Goal: Task Accomplishment & Management: Use online tool/utility

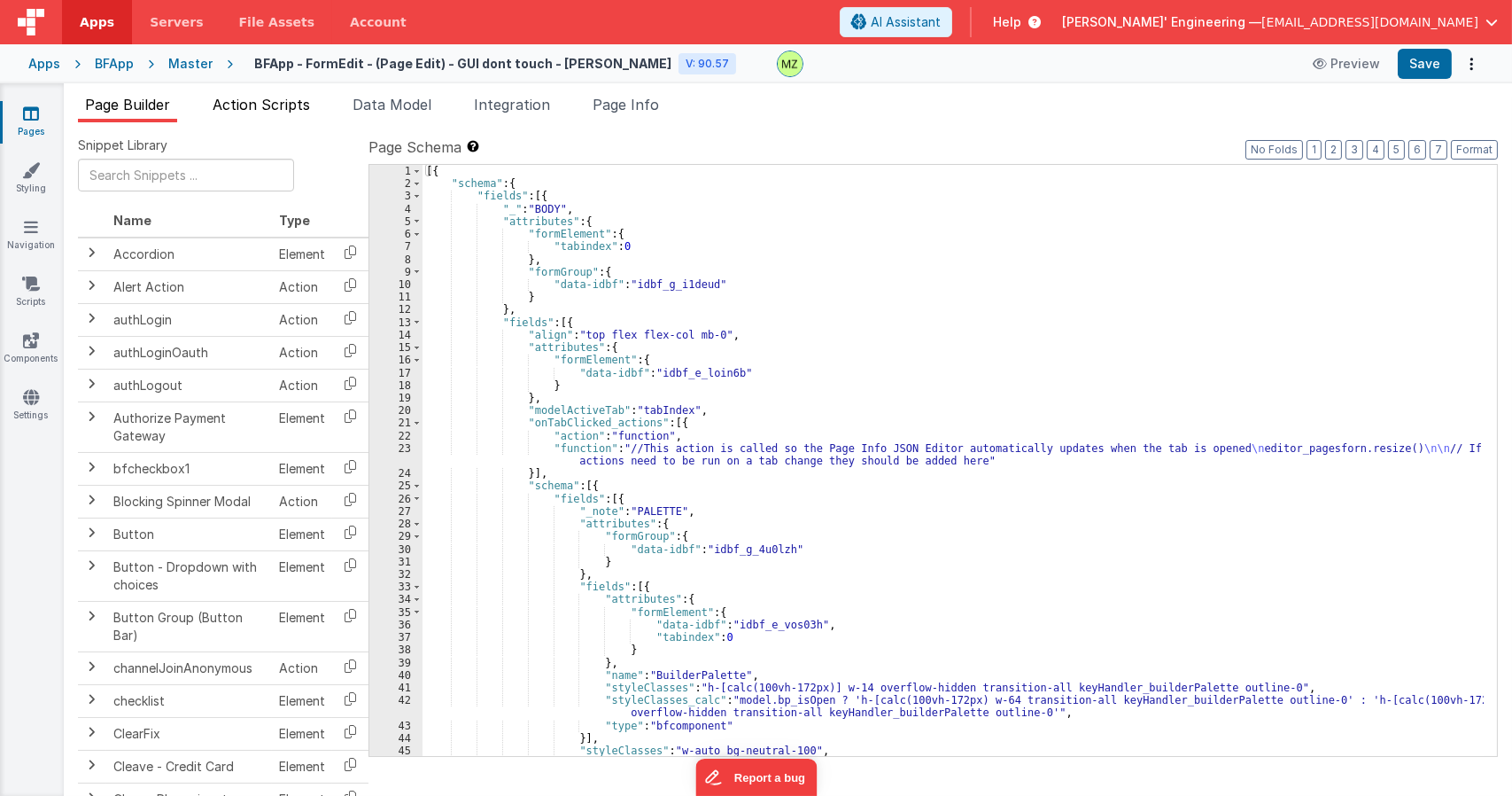
click at [296, 100] on span "Action Scripts" at bounding box center [261, 104] width 97 height 18
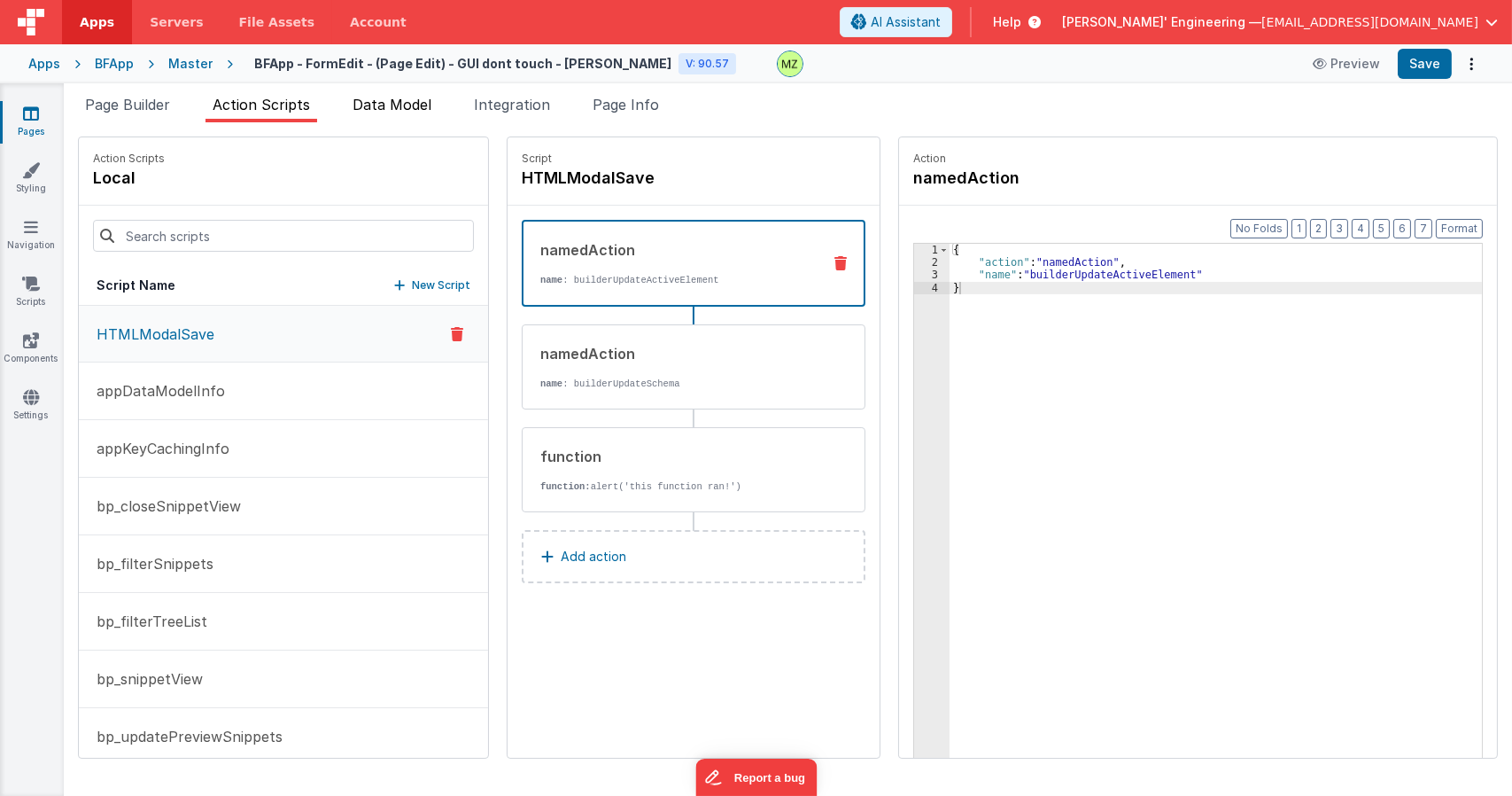
click at [398, 109] on span "Data Model" at bounding box center [392, 104] width 79 height 18
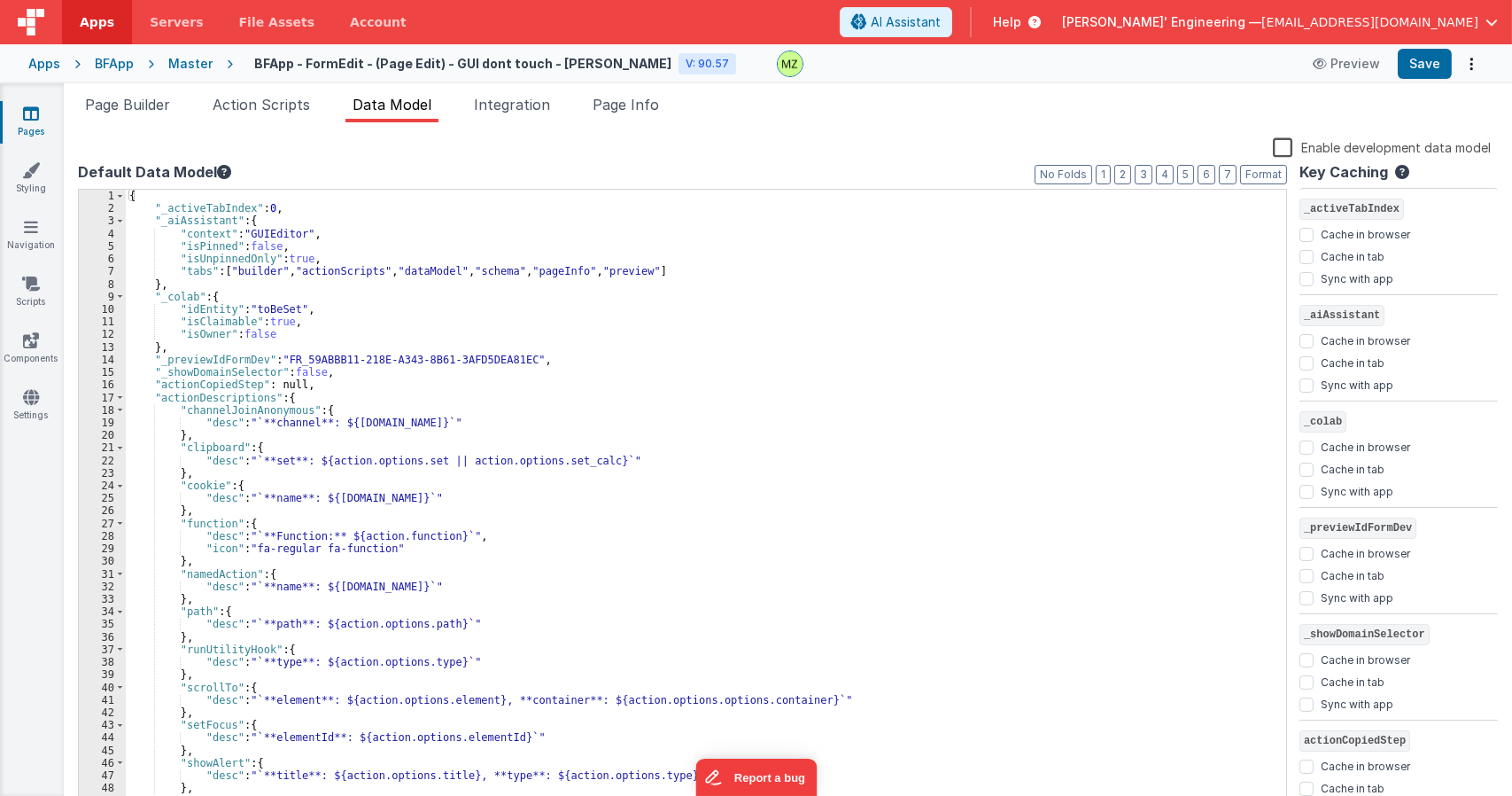
click at [662, 116] on li "Page Info" at bounding box center [626, 107] width 81 height 28
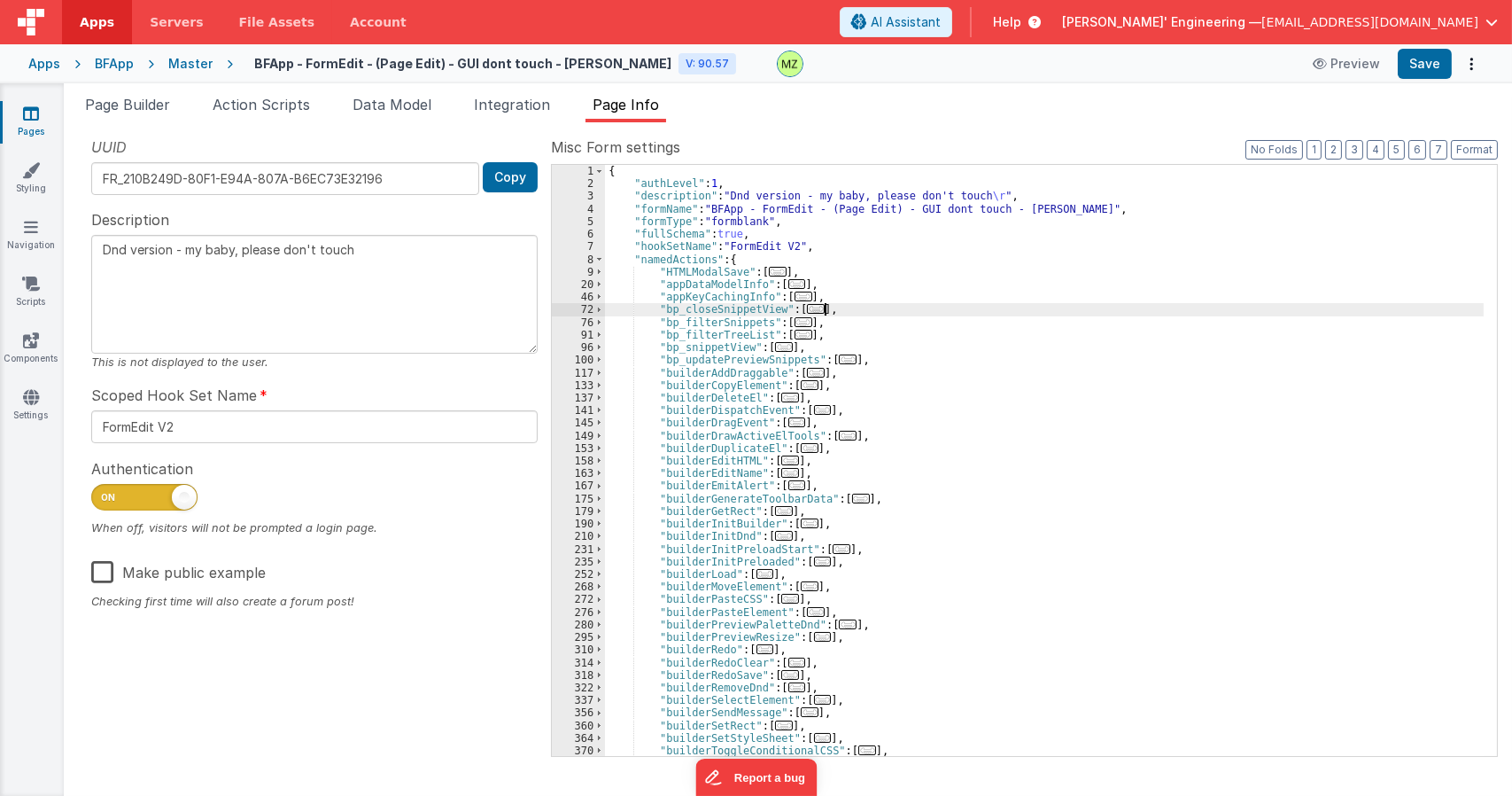
click at [969, 315] on div "{ "authLevel" : 1 , "description" : "Dnd version - my baby, please don't touch …" at bounding box center [1044, 473] width 878 height 616
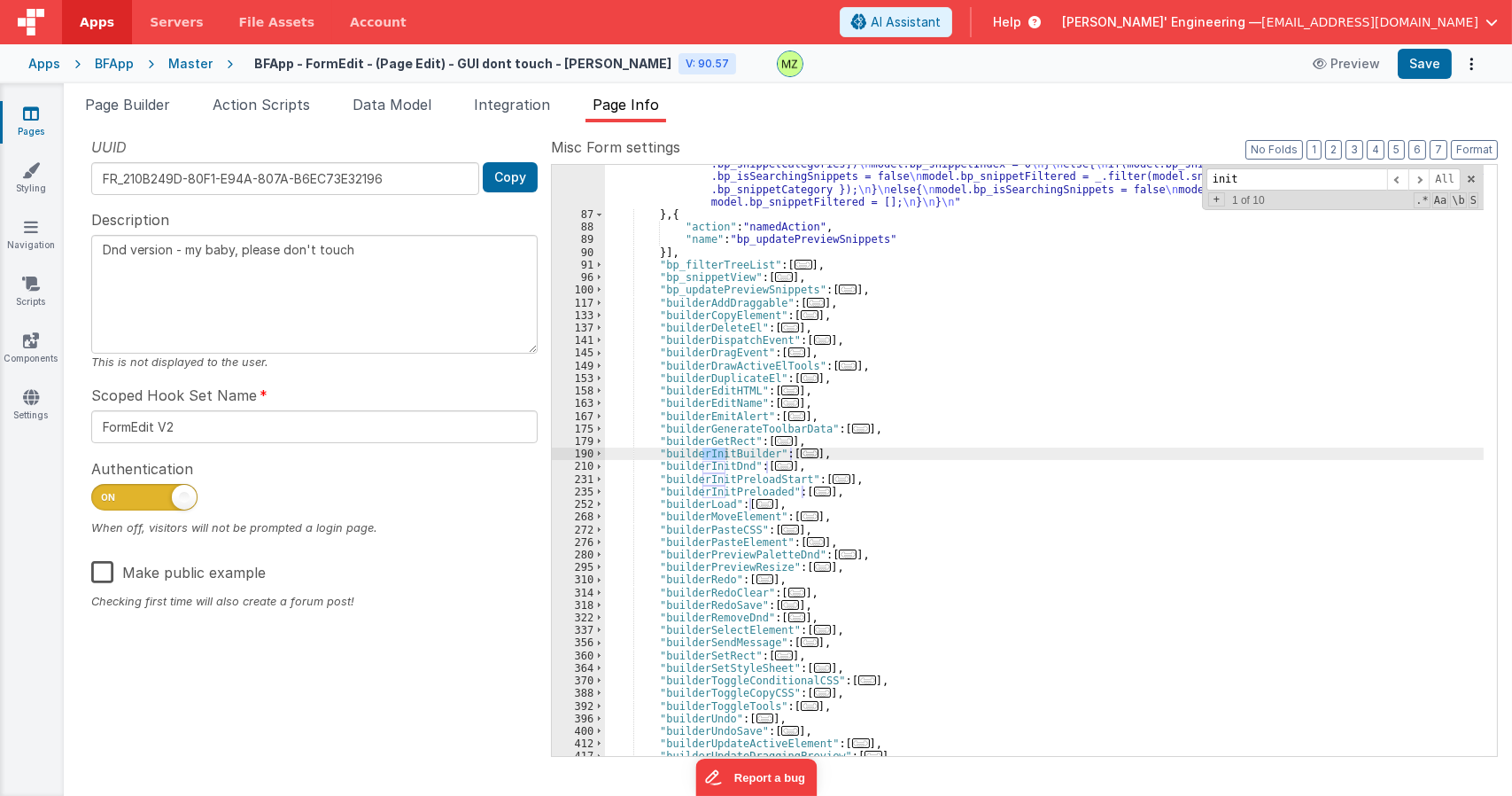
scroll to position [384, 0]
type input "initDND"
click at [781, 471] on span "..." at bounding box center [784, 466] width 18 height 10
click at [778, 466] on span "..." at bounding box center [784, 466] width 18 height 10
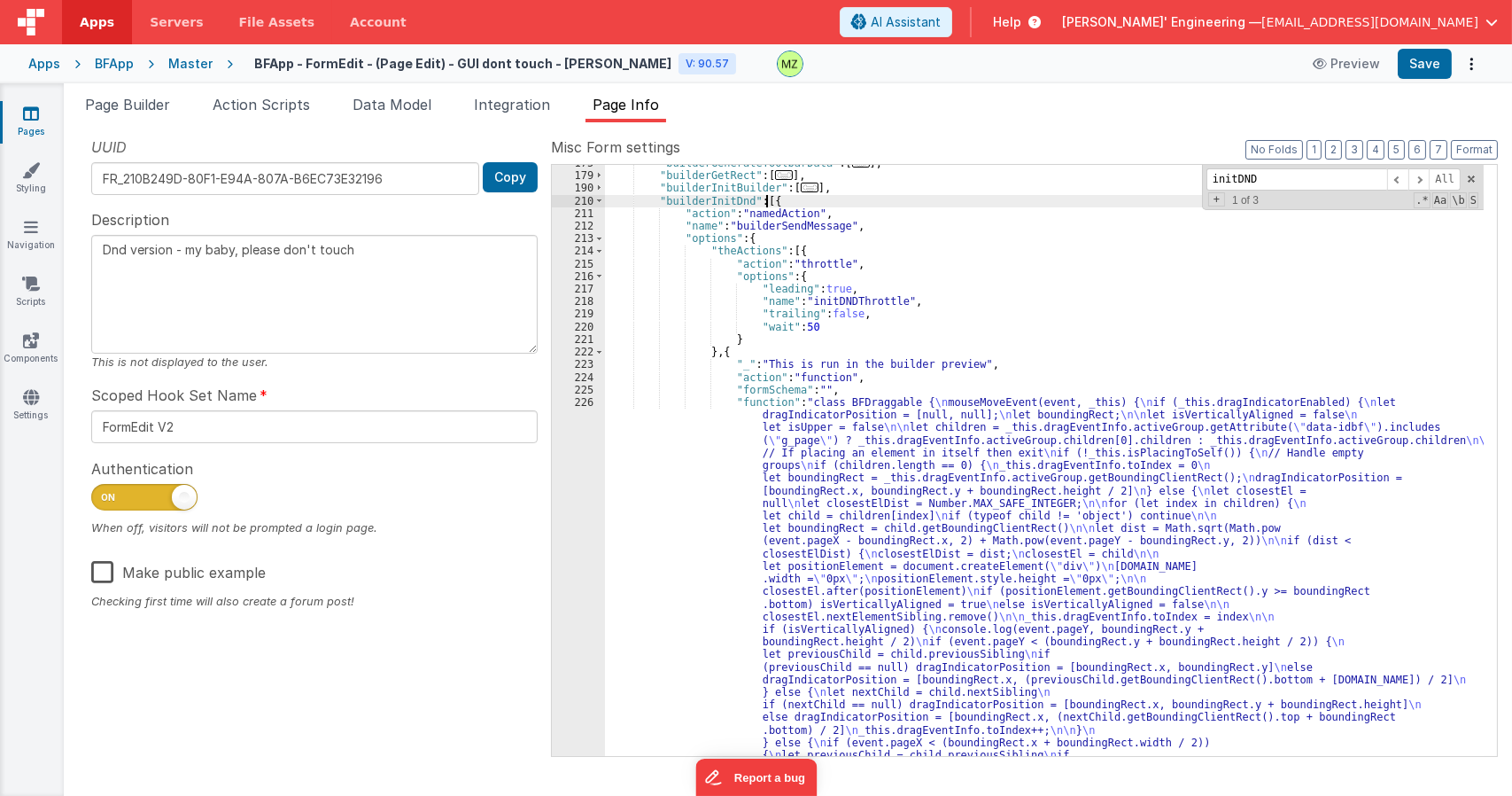
scroll to position [756, 0]
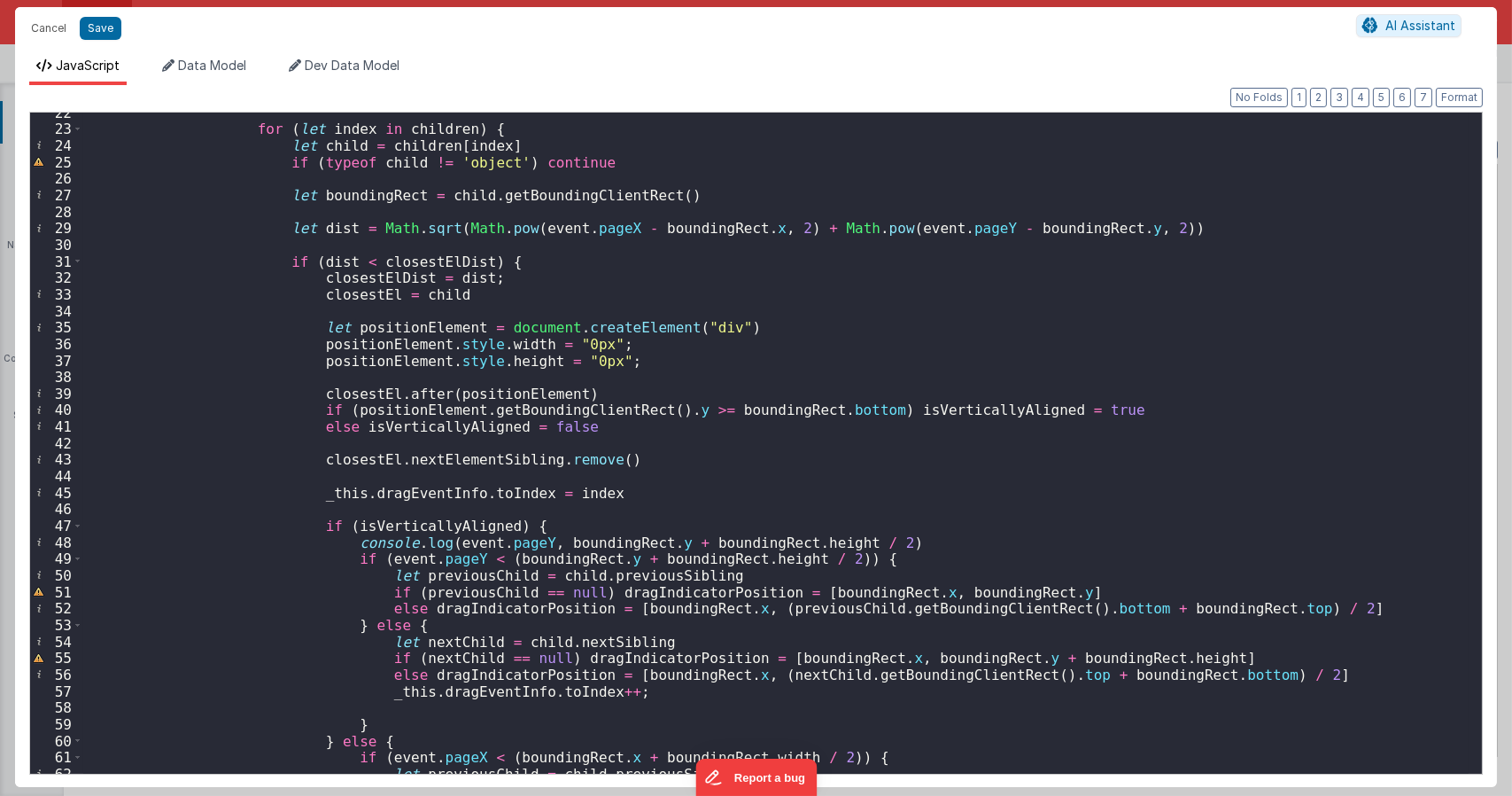
scroll to position [531, 0]
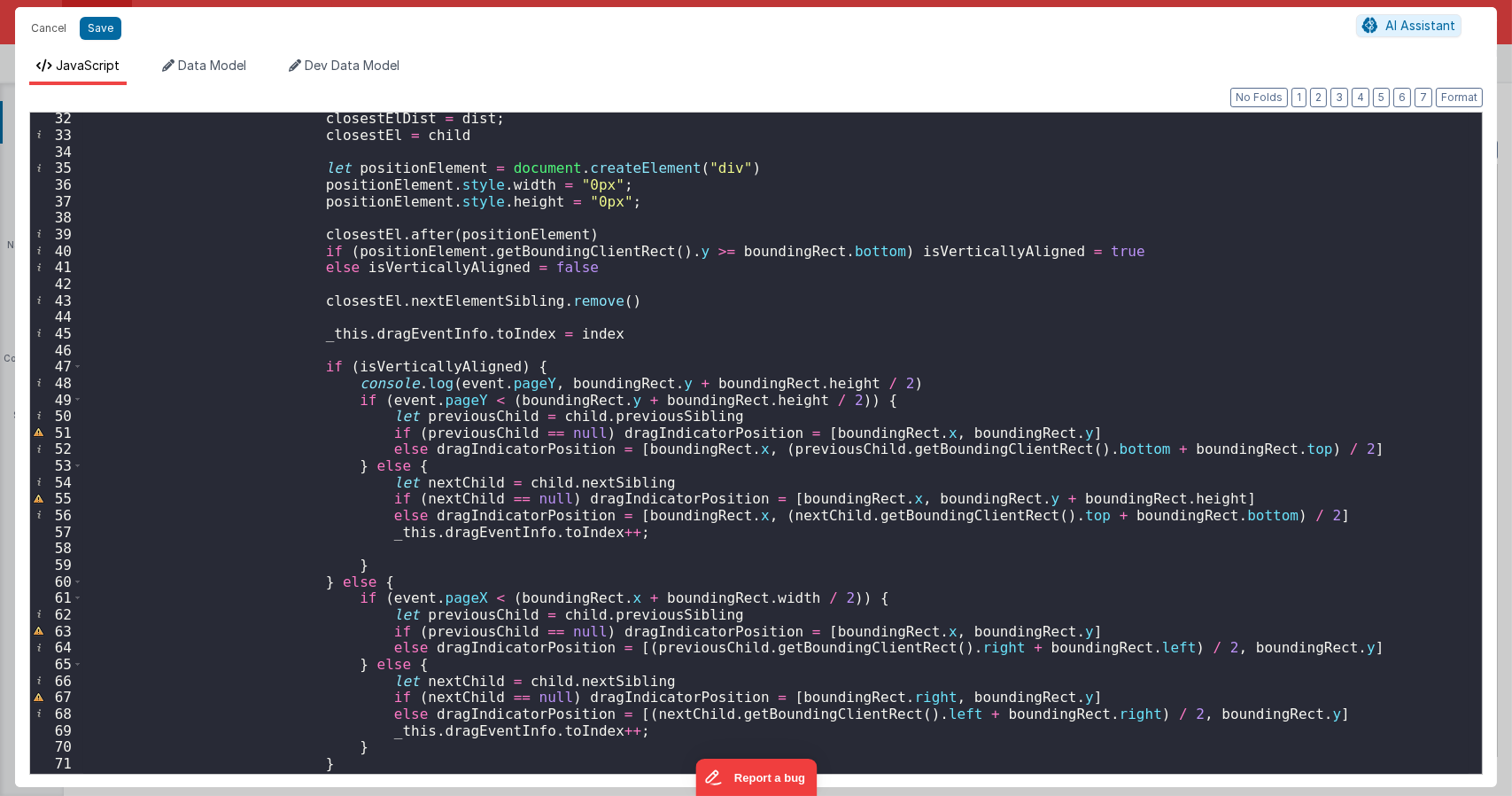
click at [853, 399] on div "closestElDist = dist ; closestEl = child let positionElement = document . creat…" at bounding box center [775, 457] width 1385 height 693
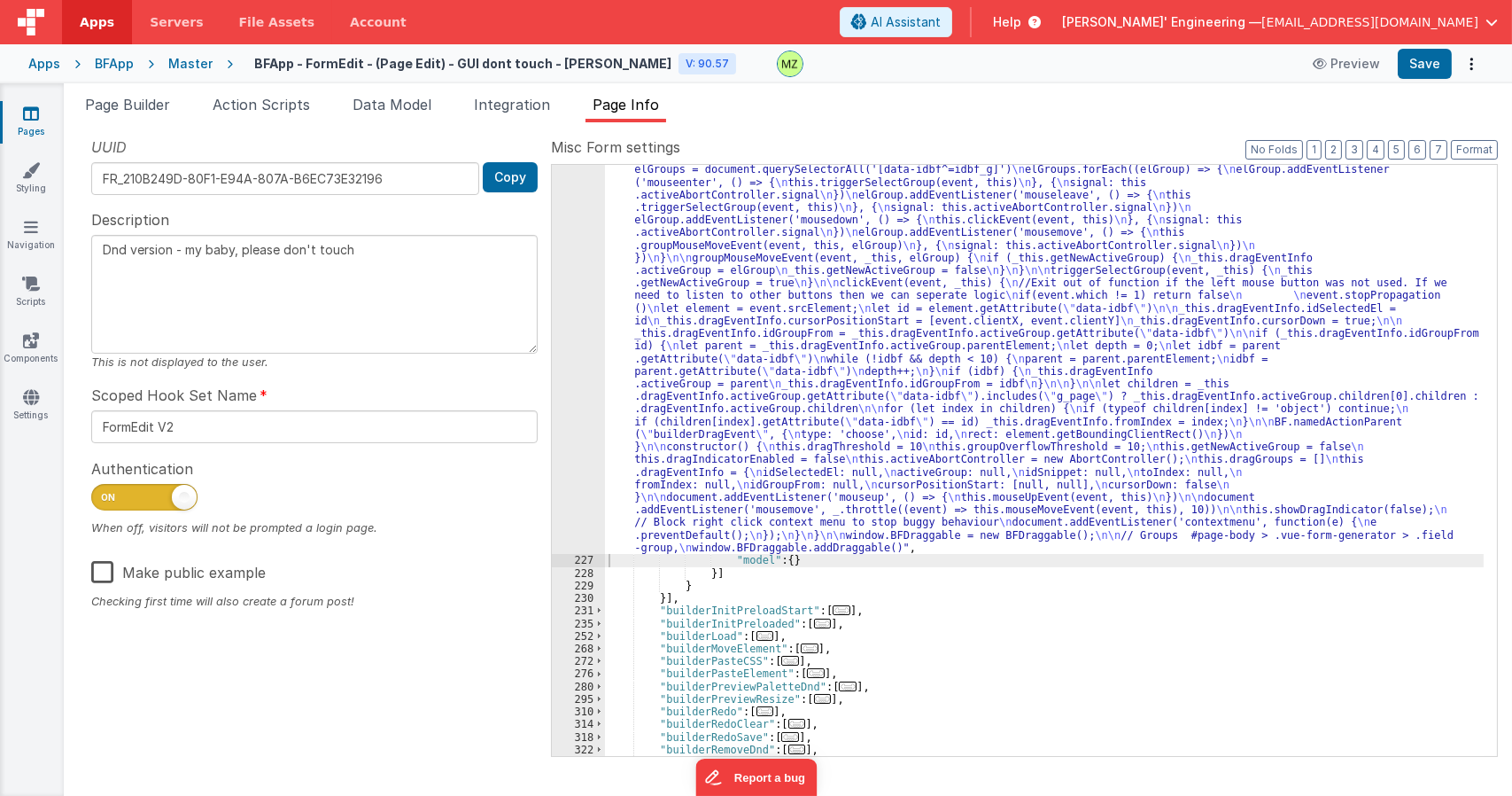
click at [858, 316] on div ""function" : "class BFDraggable { \n mouseMoveEvent(event, _this) { \n if (_thi…" at bounding box center [1044, 188] width 878 height 1940
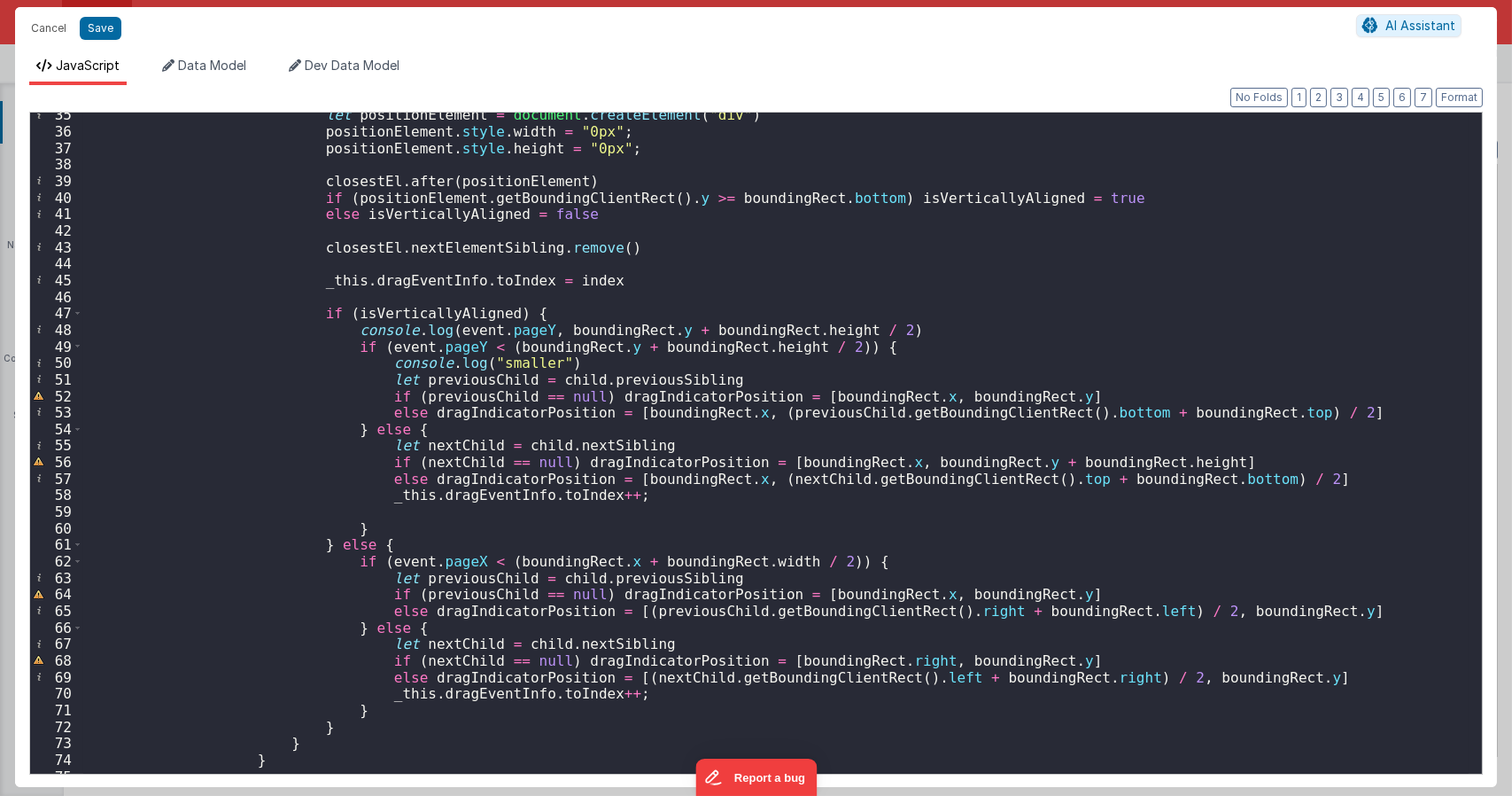
scroll to position [584, 0]
click at [425, 375] on div "let positionElement = document . createElement ( "div" ) positionElement . styl…" at bounding box center [775, 453] width 1385 height 693
drag, startPoint x: 531, startPoint y: 365, endPoint x: 459, endPoint y: 360, distance: 72.2
click at [459, 360] on div "let positionElement = document . createElement ( "div" ) positionElement . styl…" at bounding box center [775, 453] width 1385 height 693
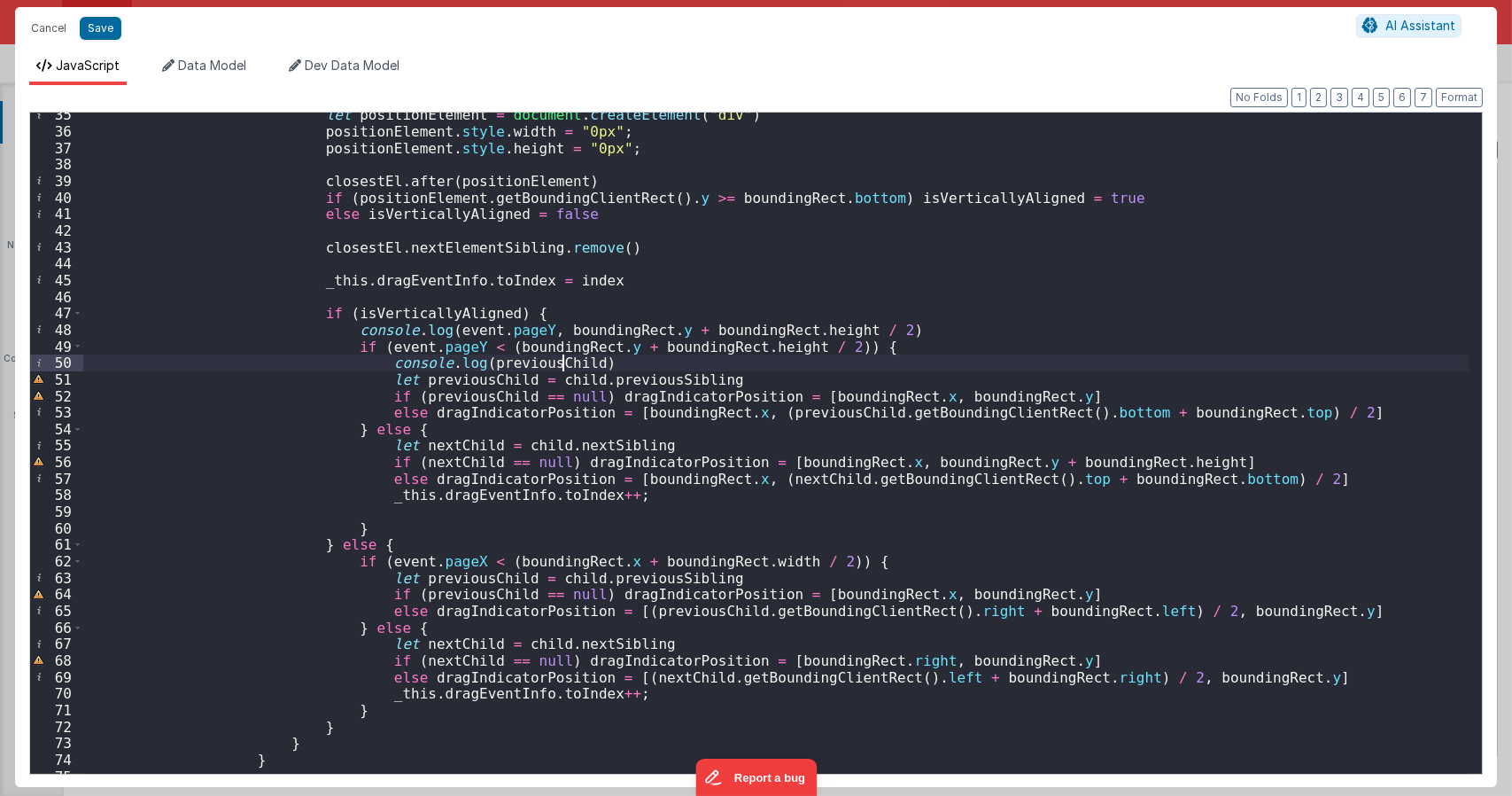
type textarea "Dnd version - my baby, please don't touch"
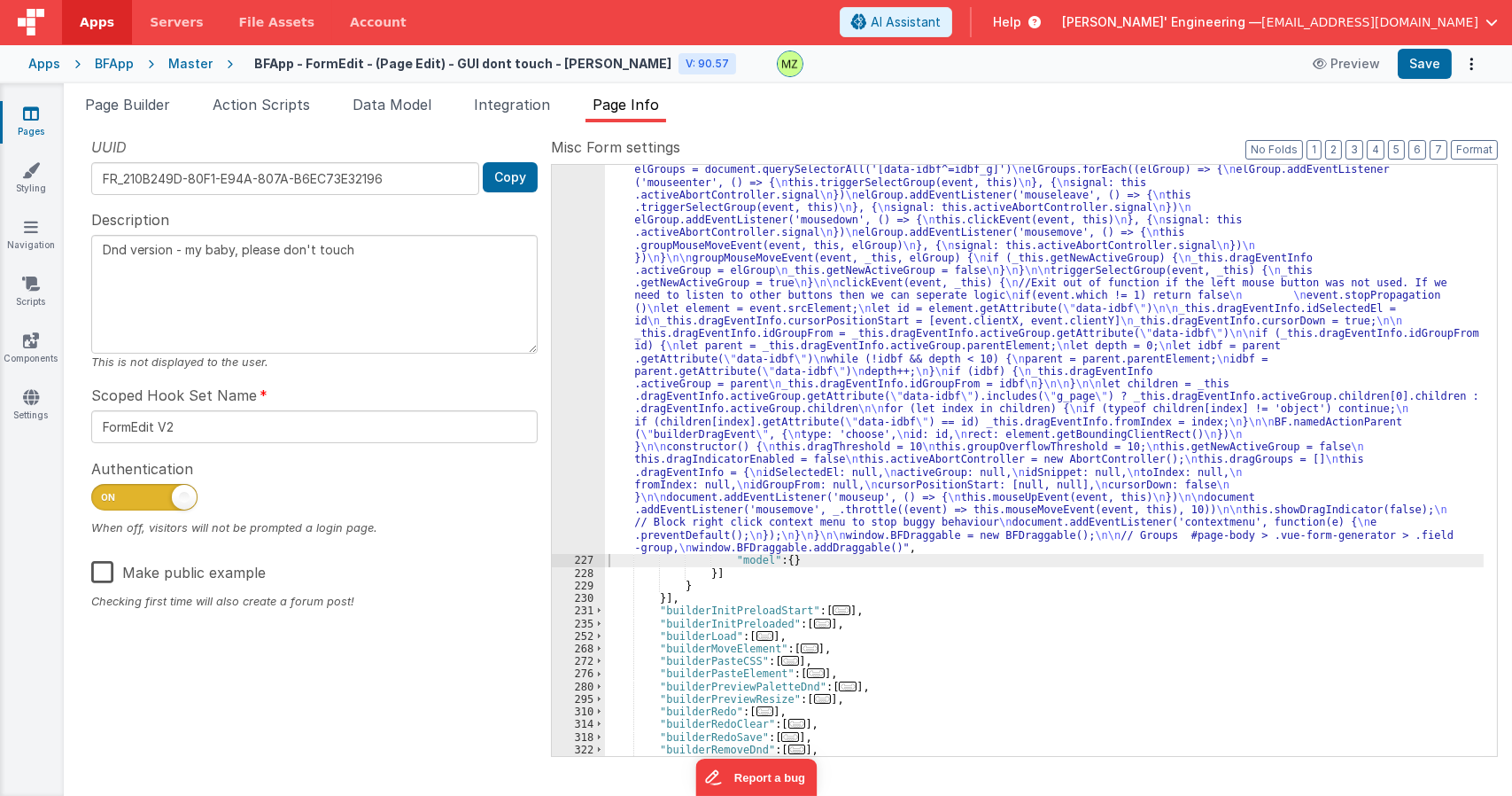
click at [1179, 283] on div ""function" : "class BFDraggable { \n mouseMoveEvent(event, _this) { \n if (_thi…" at bounding box center [1044, 188] width 878 height 1940
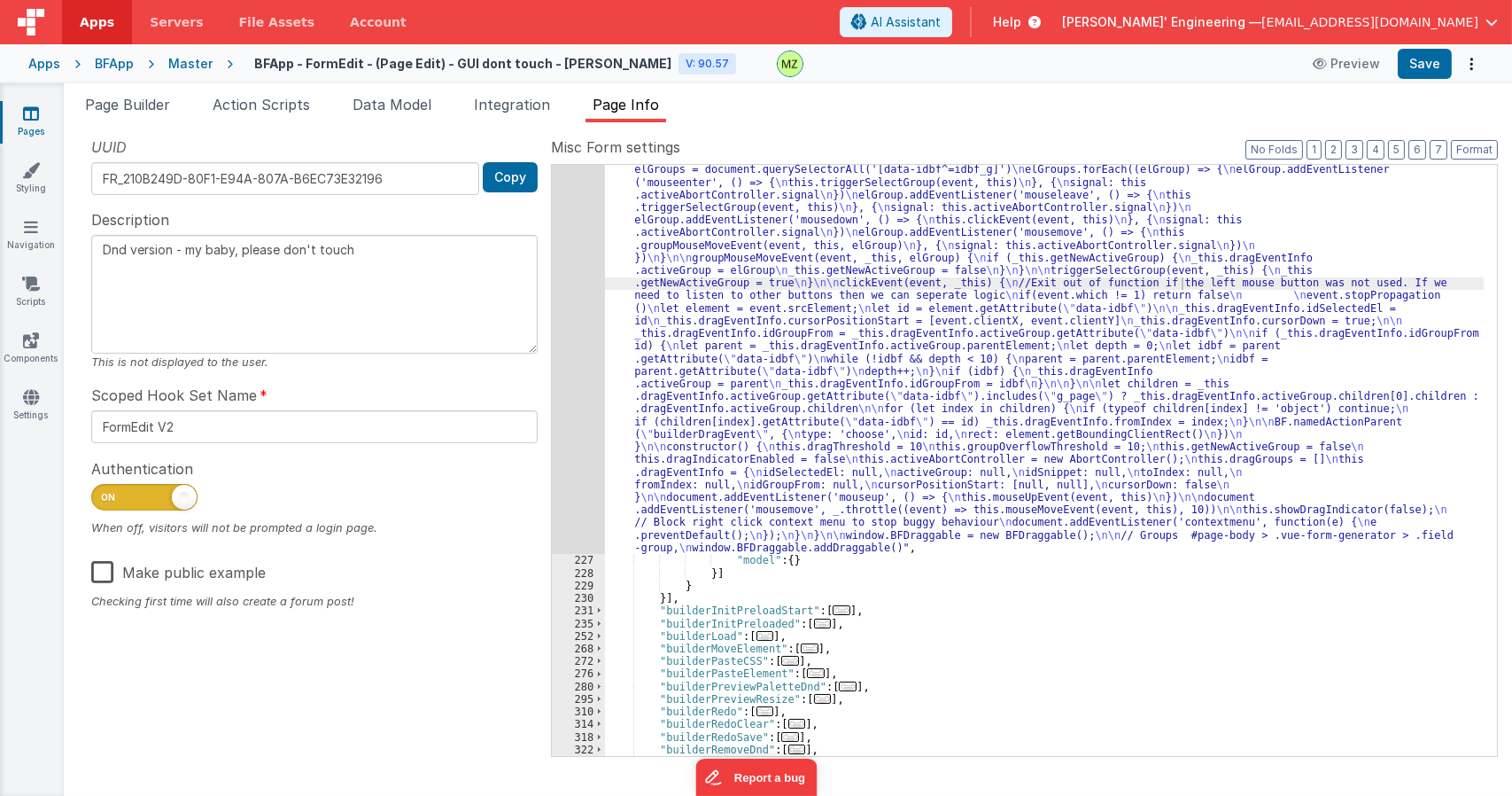
click at [860, 318] on div ""function" : "class BFDraggable { \n mouseMoveEvent(event, _this) { \n if (_thi…" at bounding box center [1044, 188] width 878 height 1940
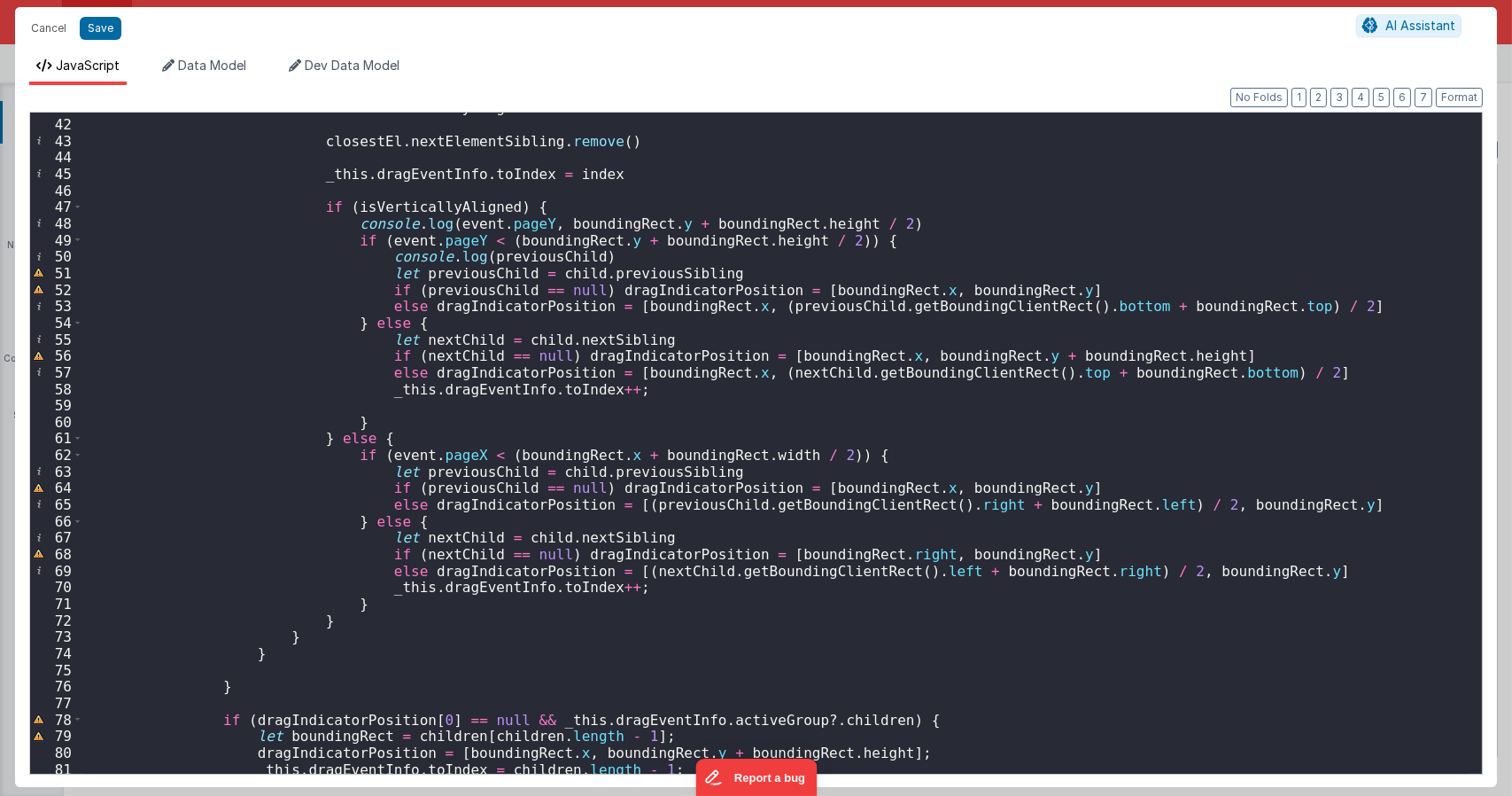
scroll to position [692, 0]
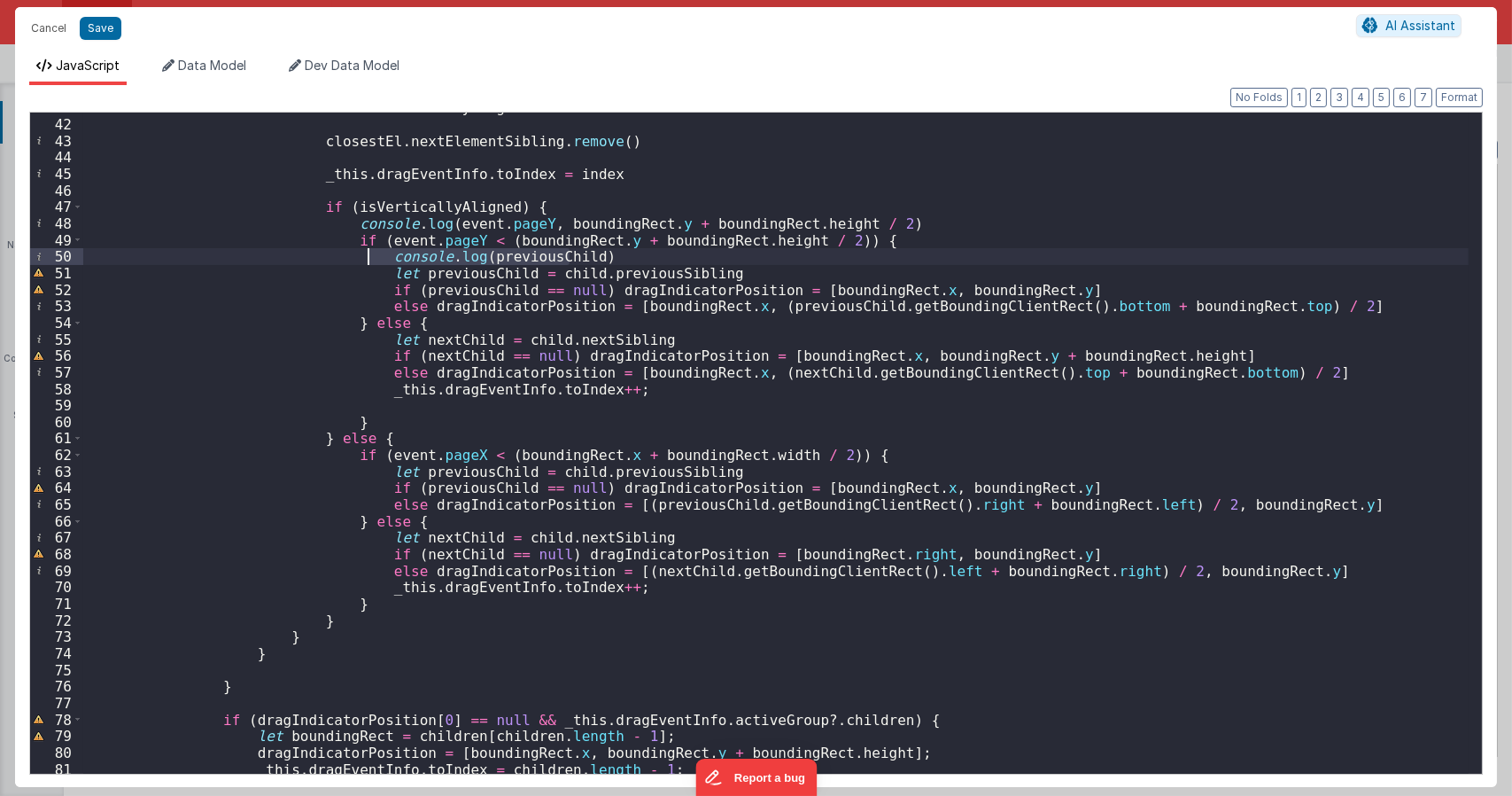
drag, startPoint x: 579, startPoint y: 256, endPoint x: 368, endPoint y: 256, distance: 211.0
click at [368, 256] on div "else isVerticallyAligned = false closestEl . nextElementSibling . remove ( ) _t…" at bounding box center [775, 446] width 1385 height 693
click at [746, 269] on div "else isVerticallyAligned = false closestEl . nextElementSibling . remove ( ) _t…" at bounding box center [775, 446] width 1385 height 693
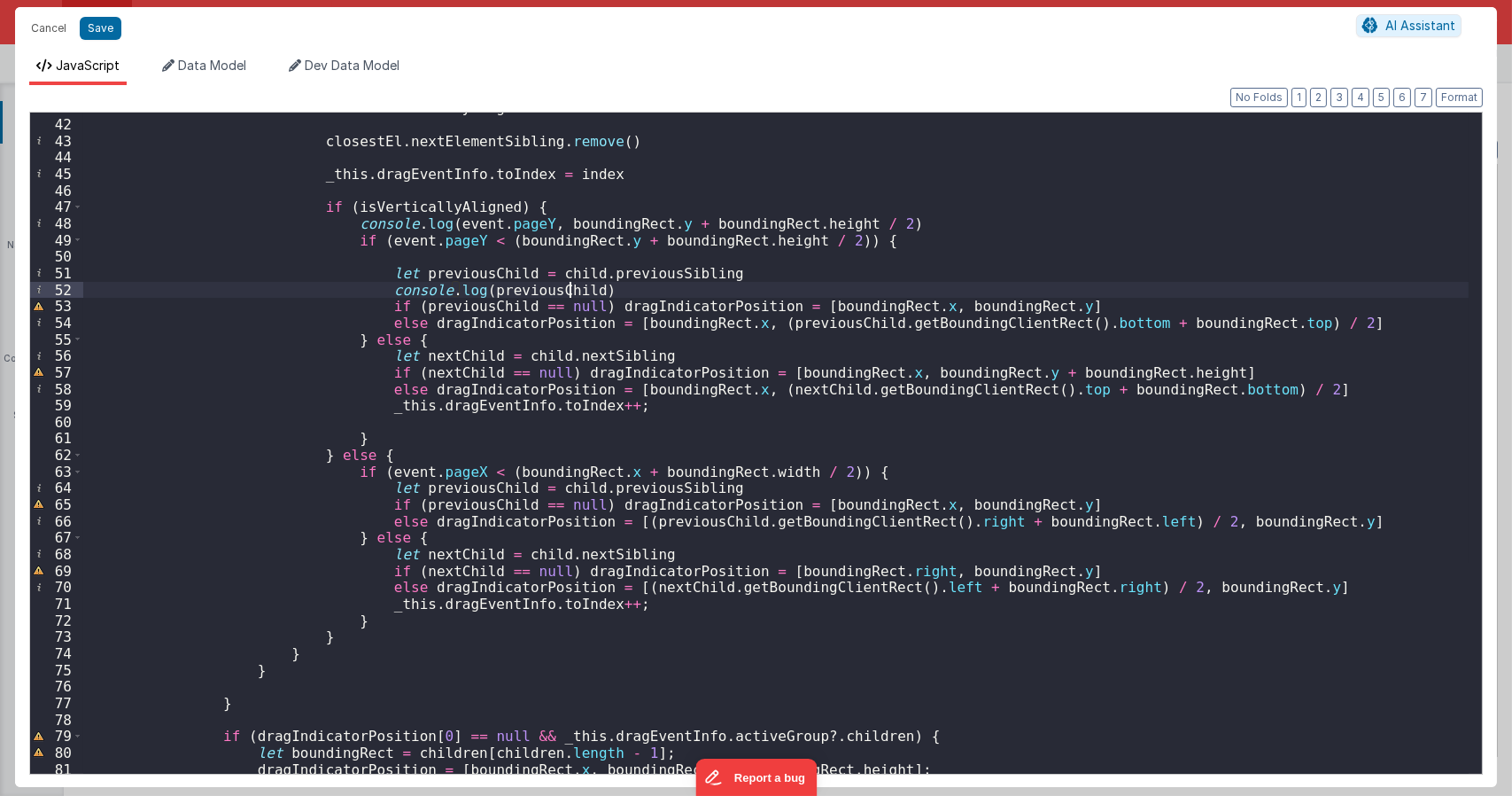
type textarea "Dnd version - my baby, please don't touch"
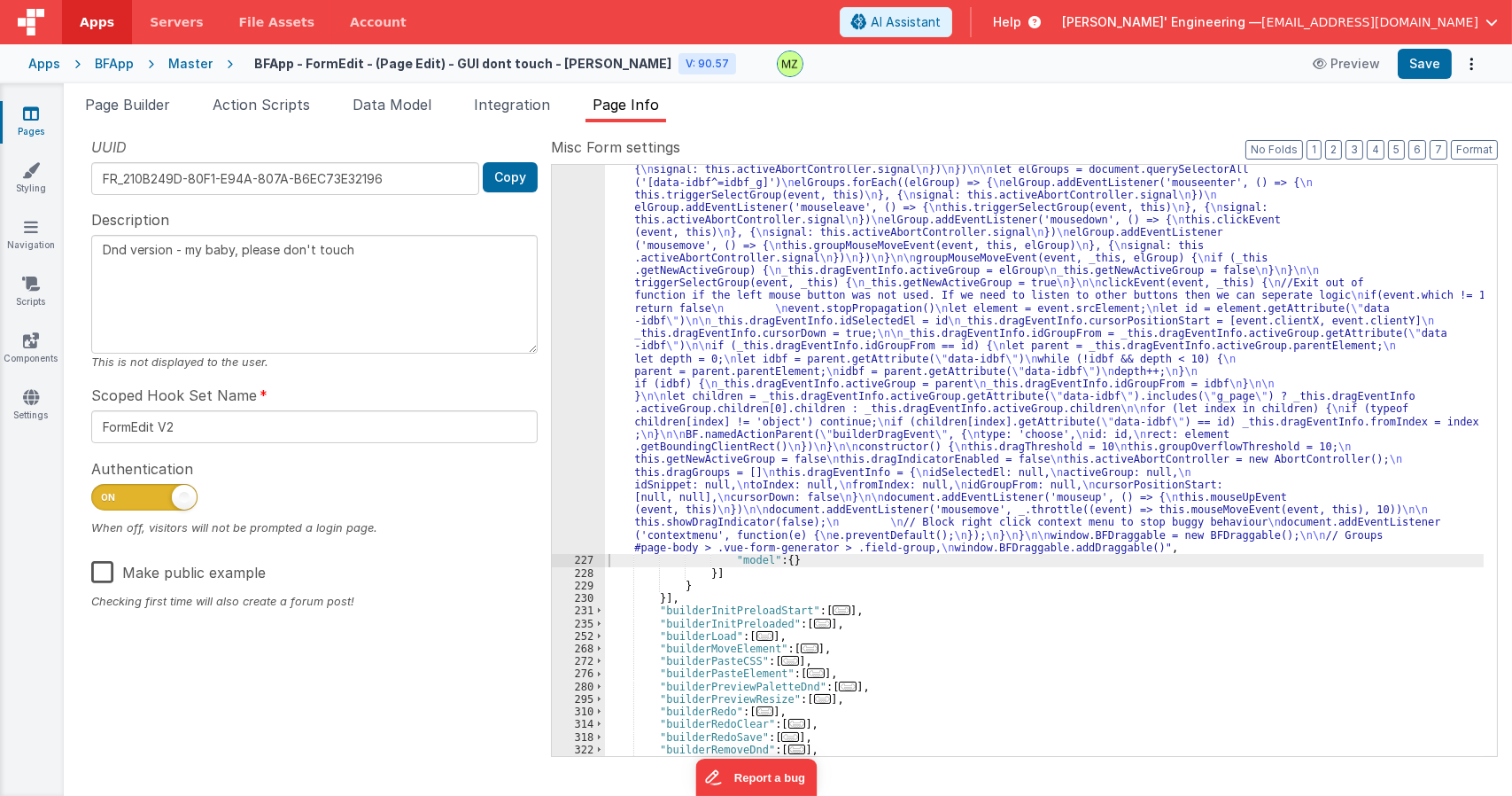
click at [799, 320] on div ""function" : "class BFDraggable { \n mouseMoveEvent(event, _this) { \n if (_thi…" at bounding box center [1044, 188] width 878 height 1940
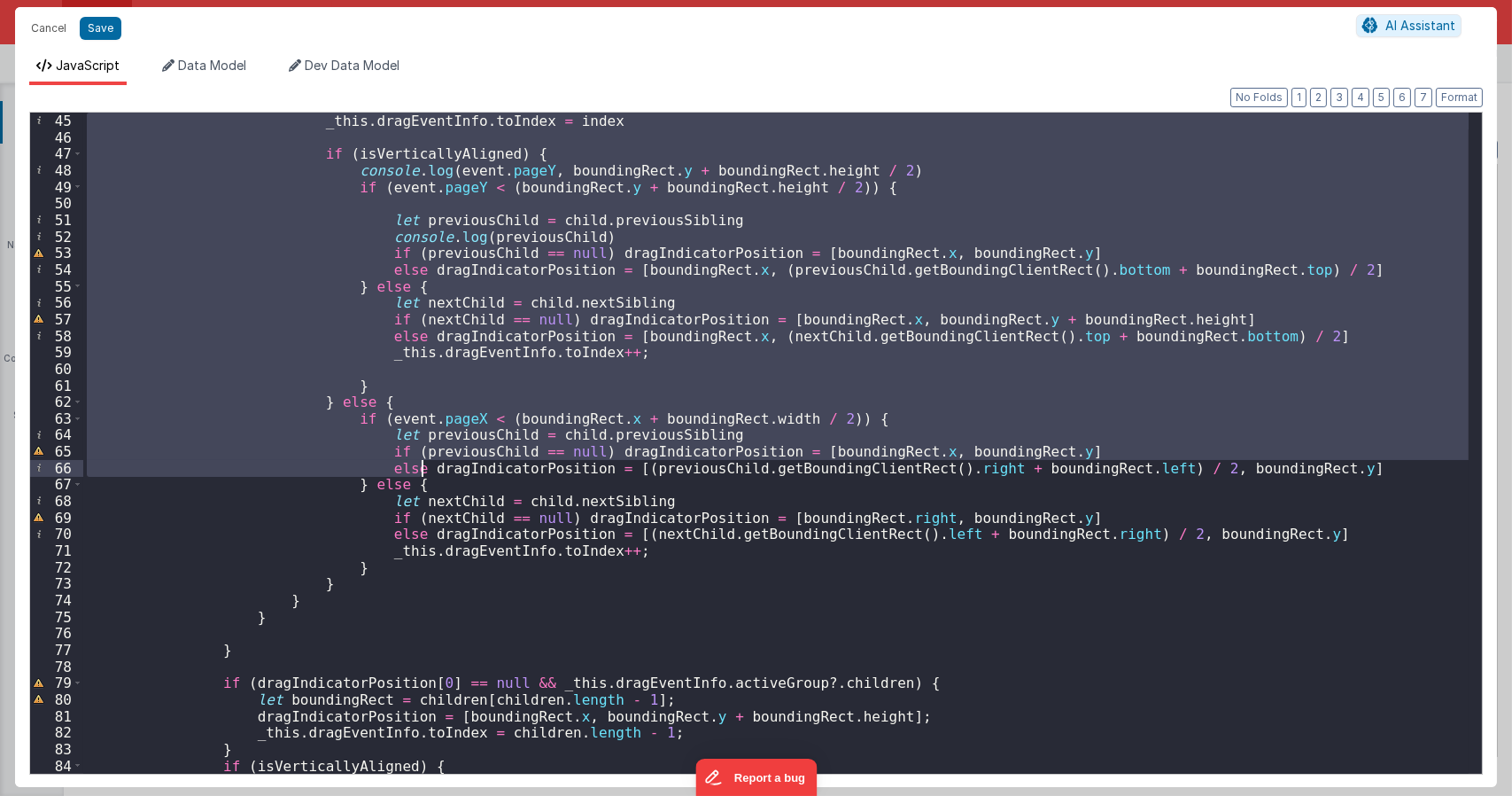
scroll to position [745, 0]
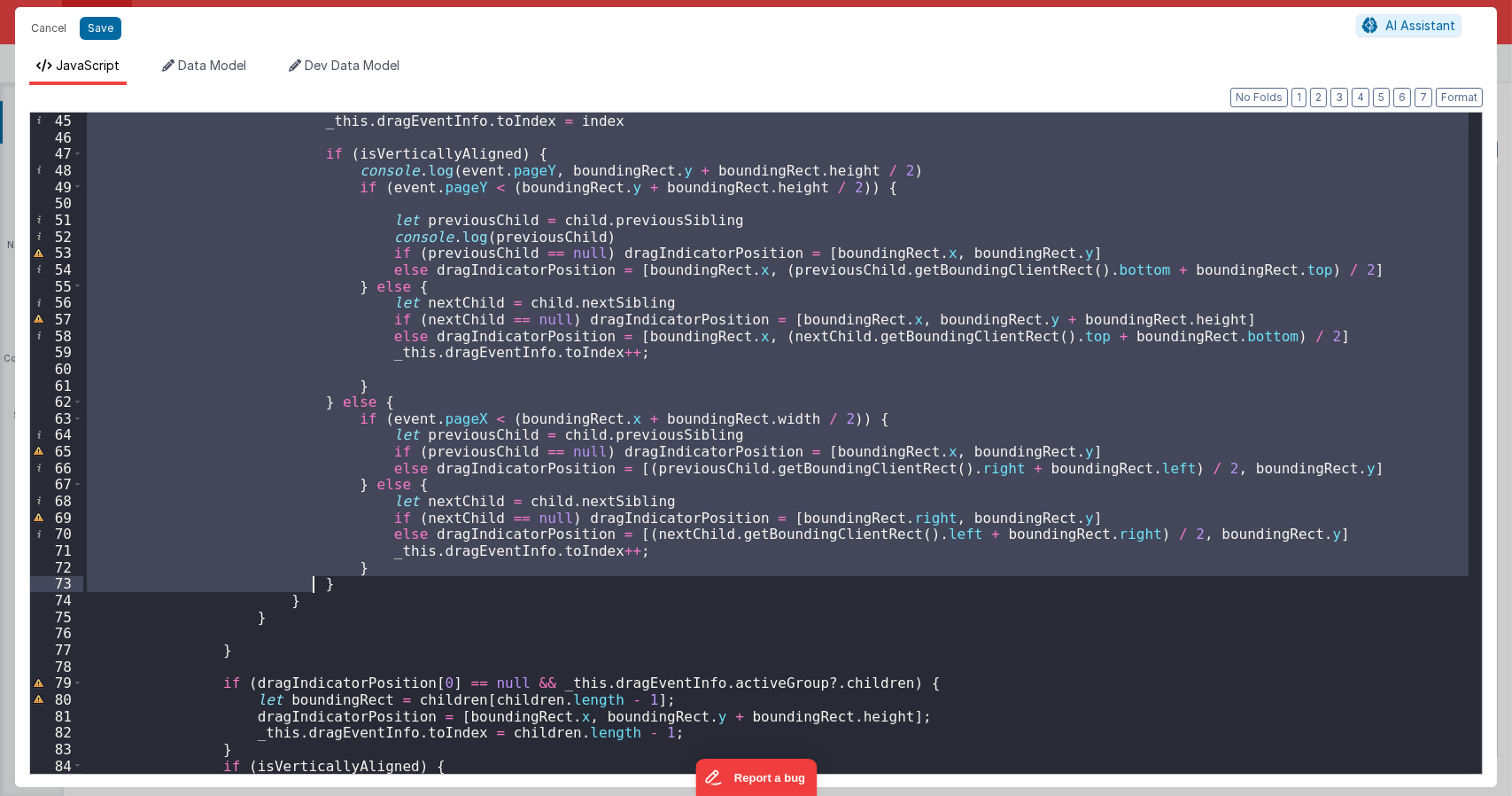
drag, startPoint x: 303, startPoint y: 384, endPoint x: 408, endPoint y: 582, distance: 224.1
click at [408, 582] on div "_this . dragEventInfo . toIndex = index if ( isVerticallyAligned ) { console . …" at bounding box center [775, 459] width 1385 height 693
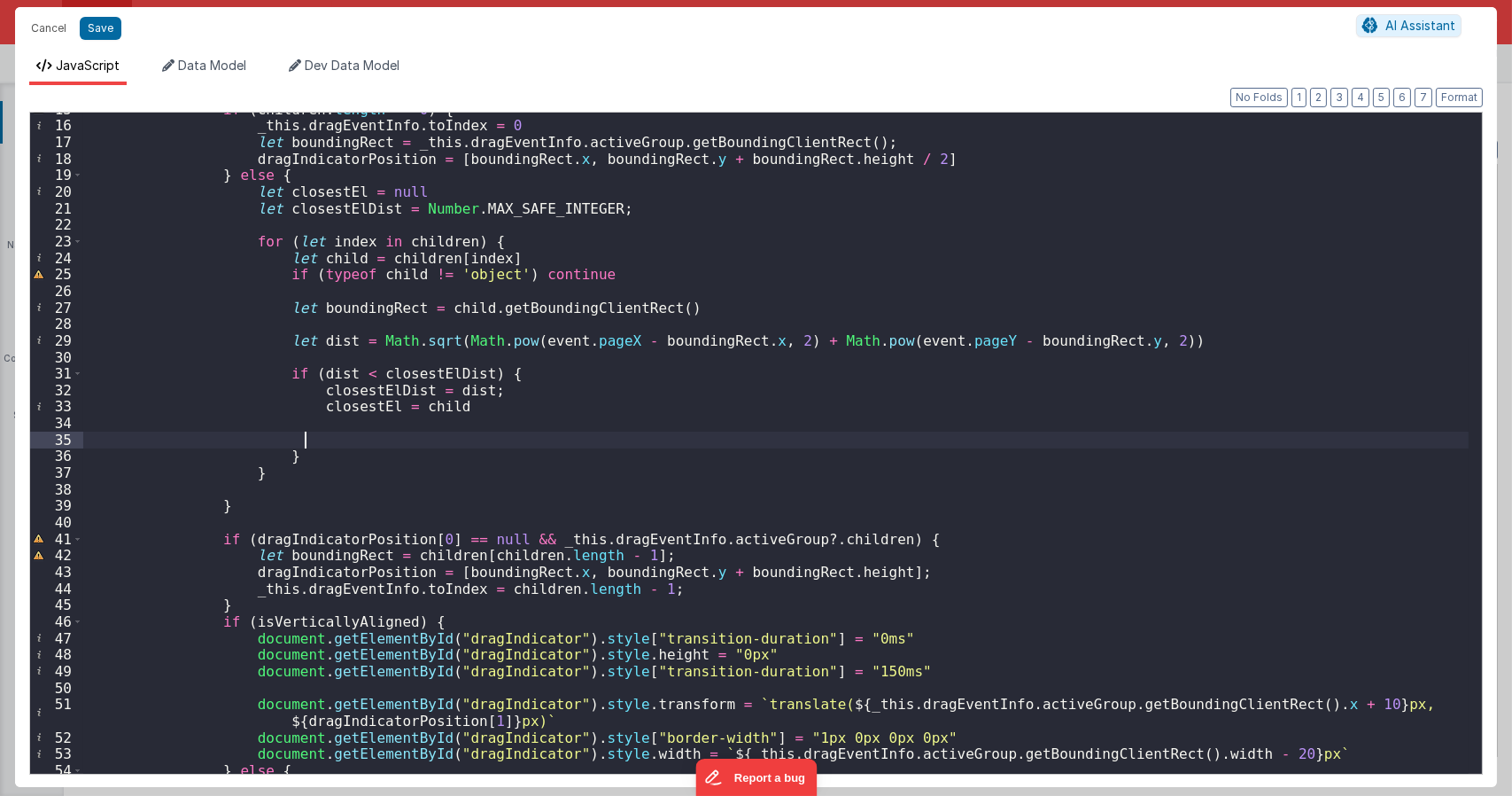
scroll to position [206, 0]
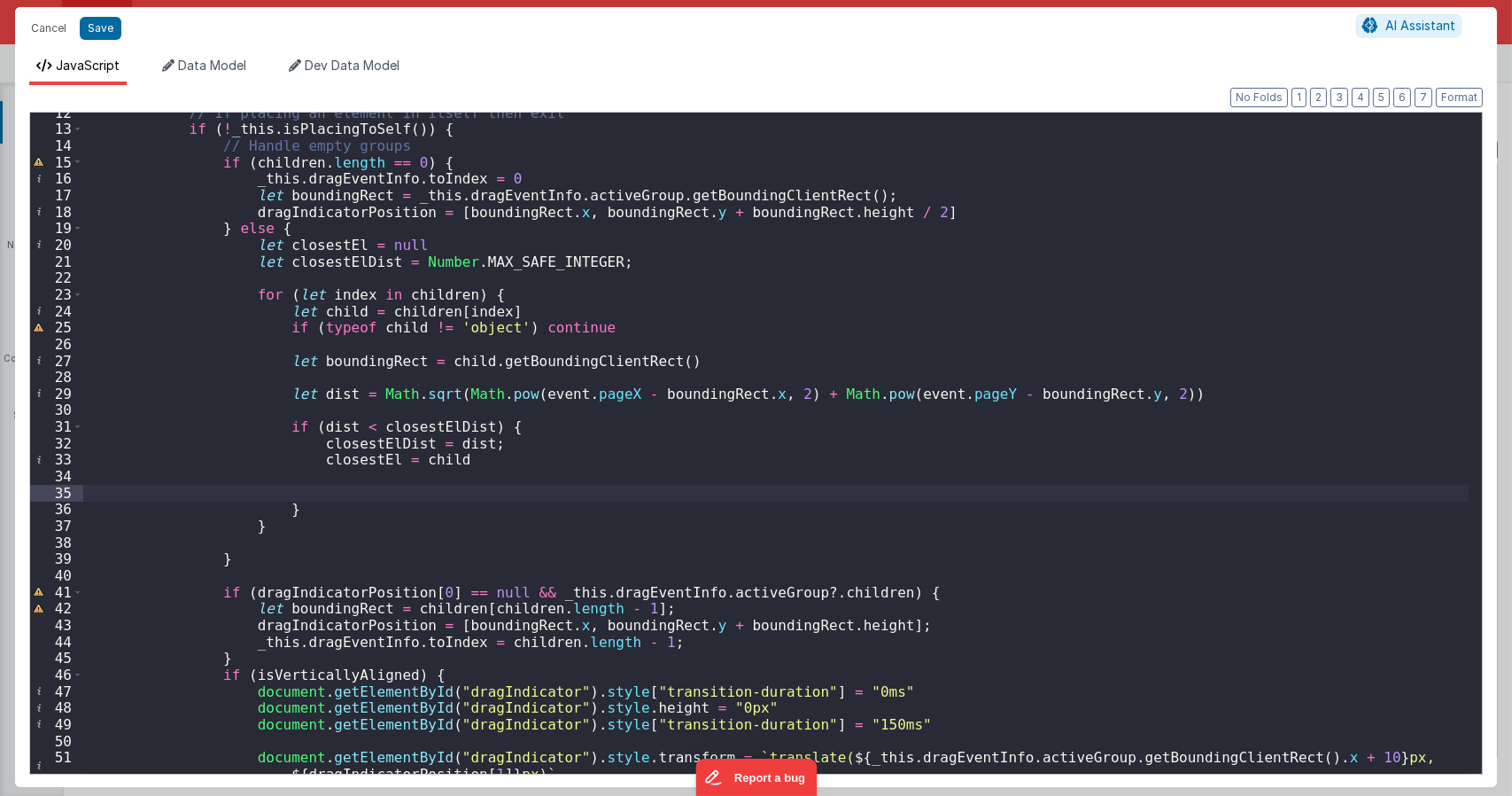
click at [306, 486] on div "// If placing an element in itself then exit if ( ! _this . isPlacingToSelf ( )…" at bounding box center [775, 459] width 1385 height 710
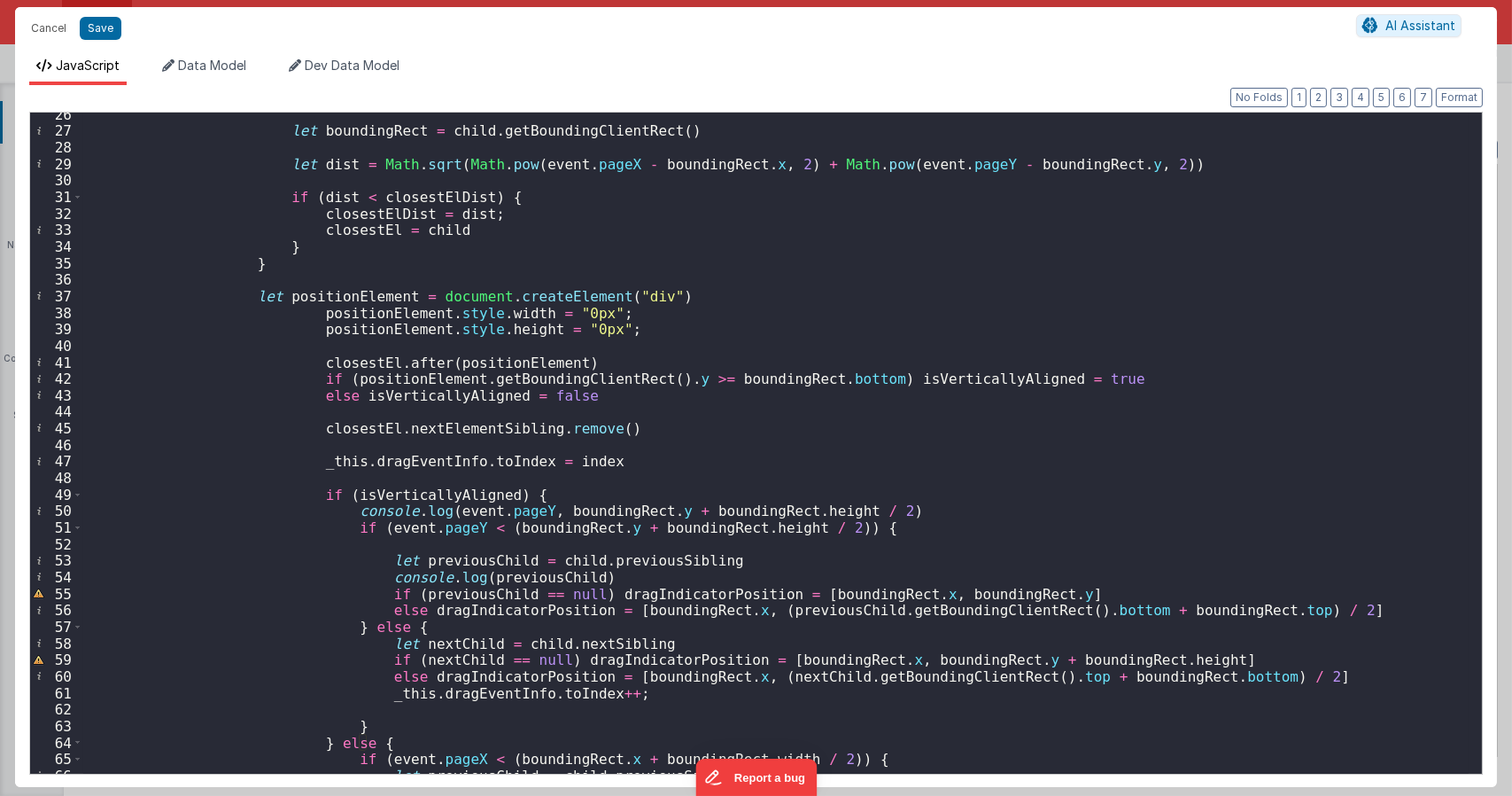
scroll to position [436, 0]
click at [506, 380] on div "let boundingRect = child . getBoundingClientRect ( ) let dist = Math . sqrt ( M…" at bounding box center [775, 453] width 1385 height 693
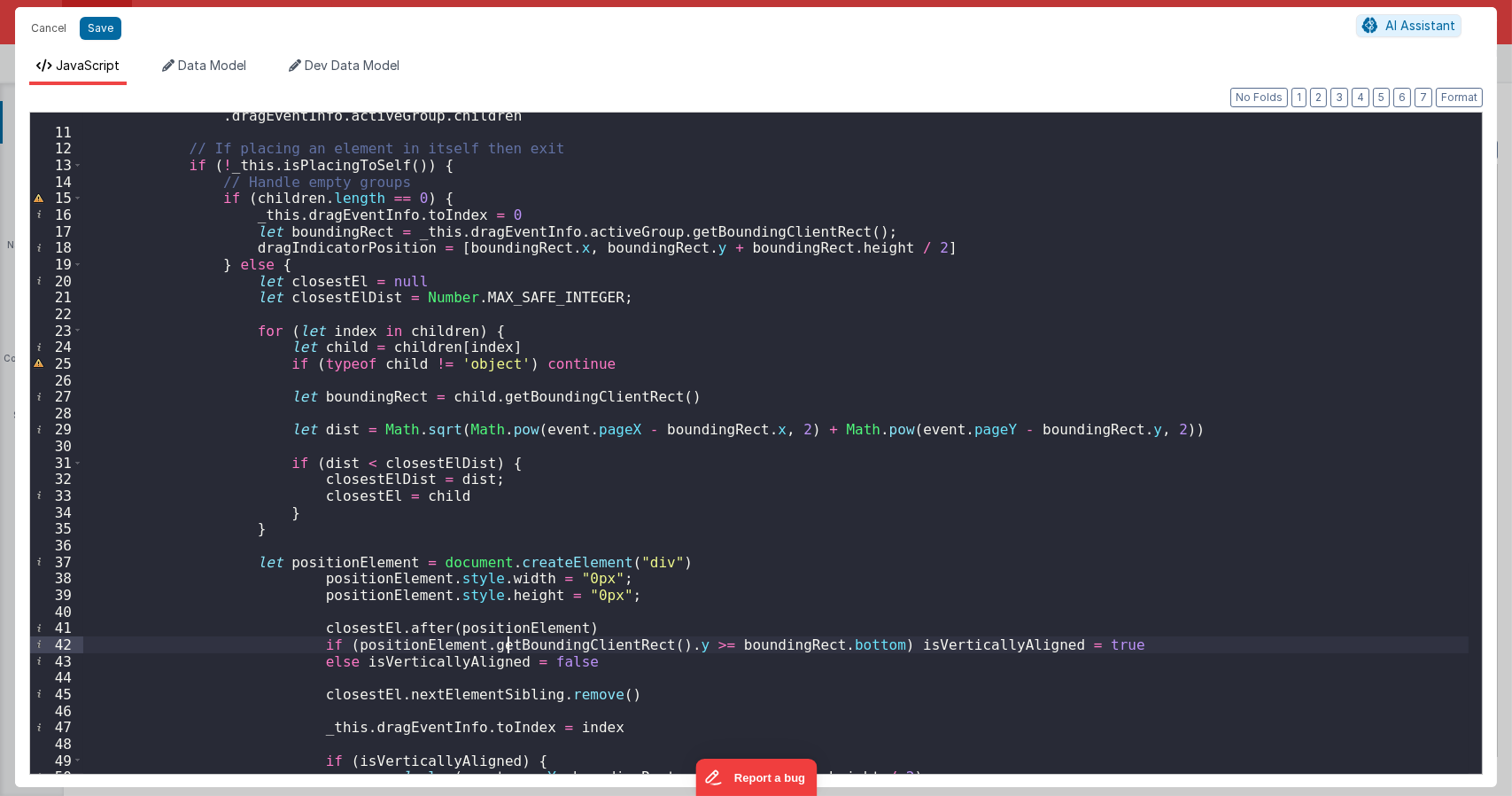
scroll to position [170, 0]
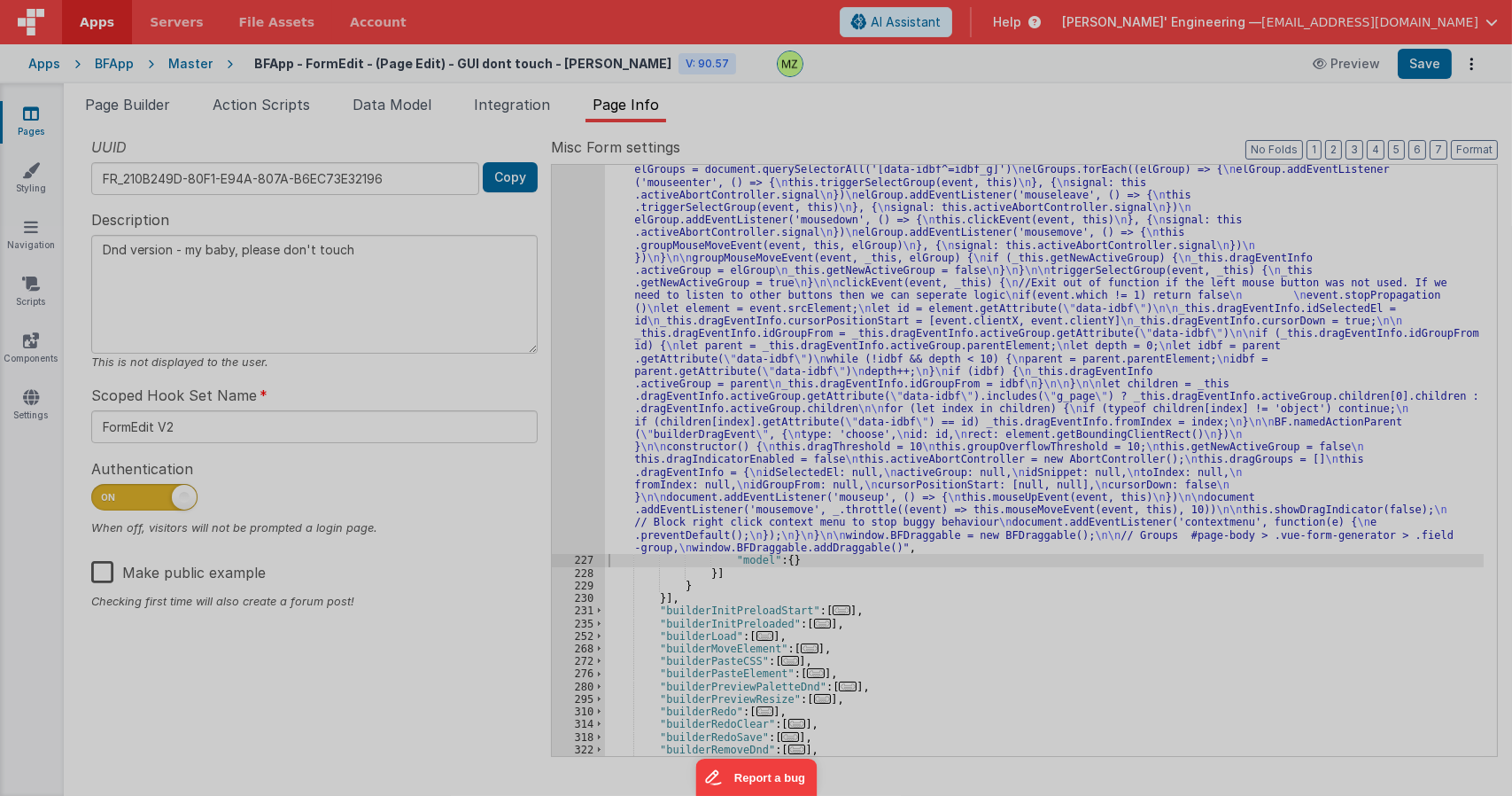
type textarea "Dnd version - my baby, please don't touch"
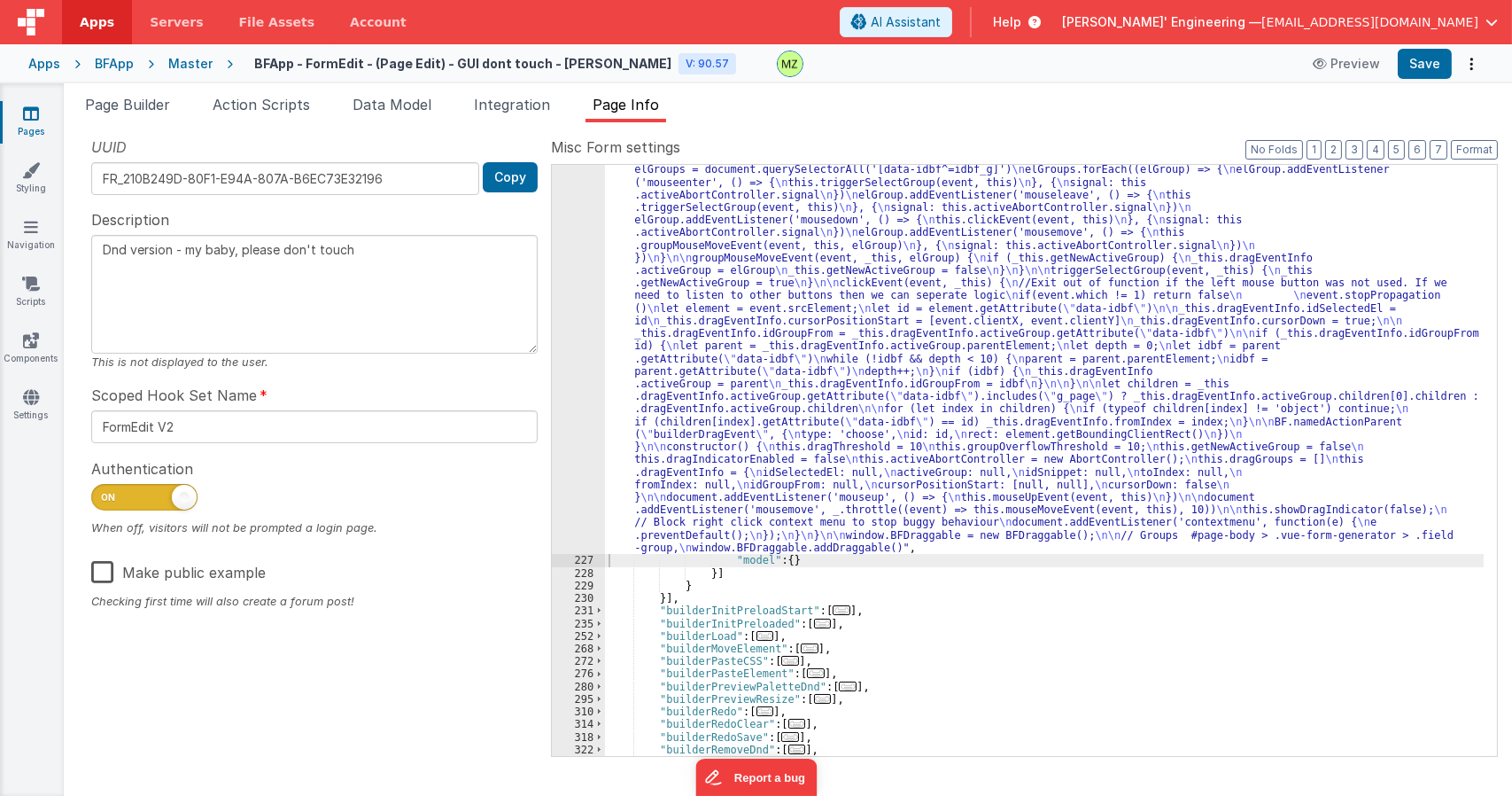
drag, startPoint x: 776, startPoint y: 386, endPoint x: 659, endPoint y: 359, distance: 120.1
click at [776, 386] on div ""function" : "class BFDraggable { \n mouseMoveEvent(event, _this) { \n if (_thi…" at bounding box center [1044, 188] width 878 height 1940
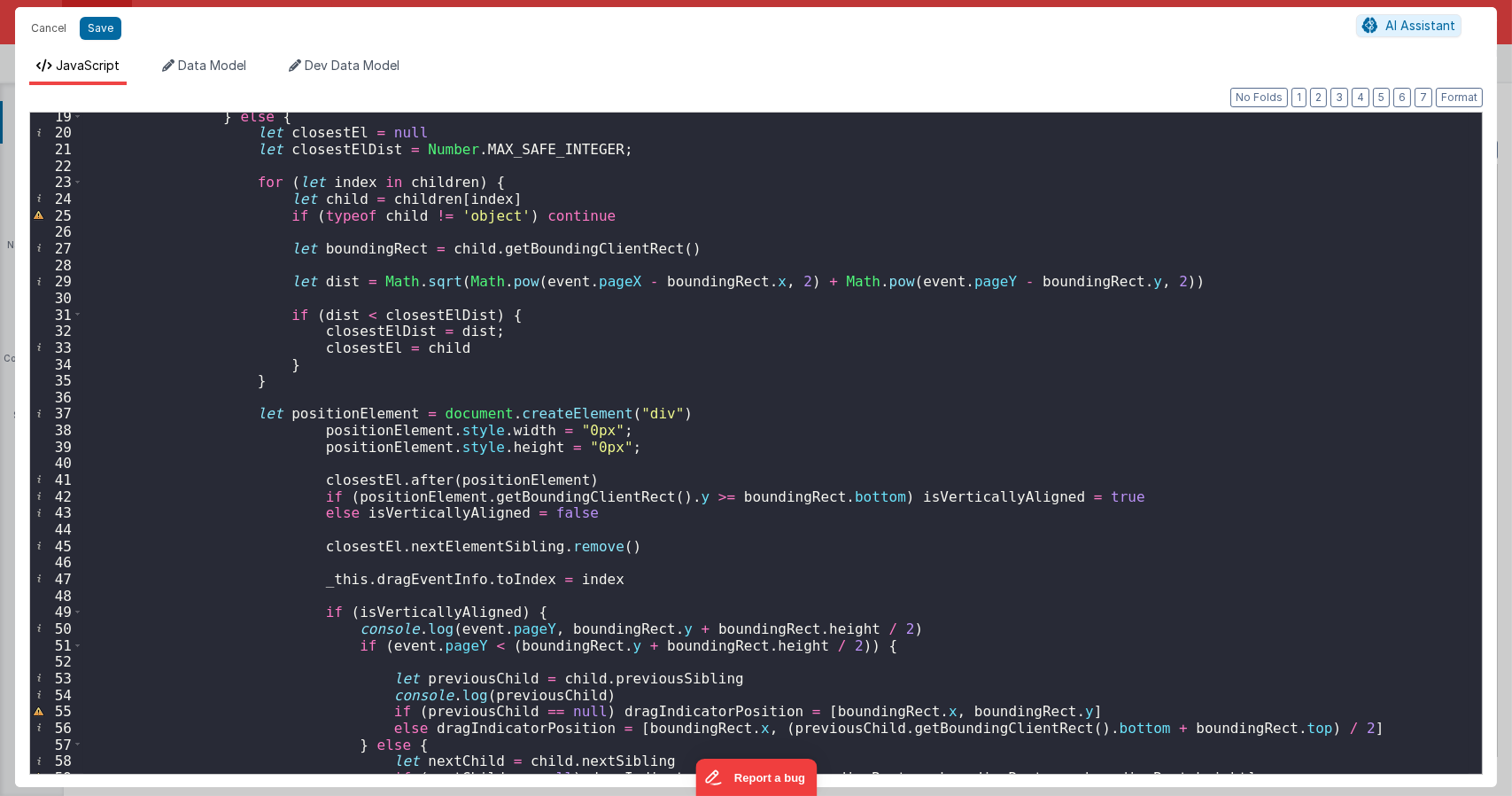
scroll to position [319, 0]
click at [660, 411] on div "} else { let closestEl = null let closestElDist = Number . MAX_SAFE_INTEGER ; f…" at bounding box center [775, 455] width 1385 height 693
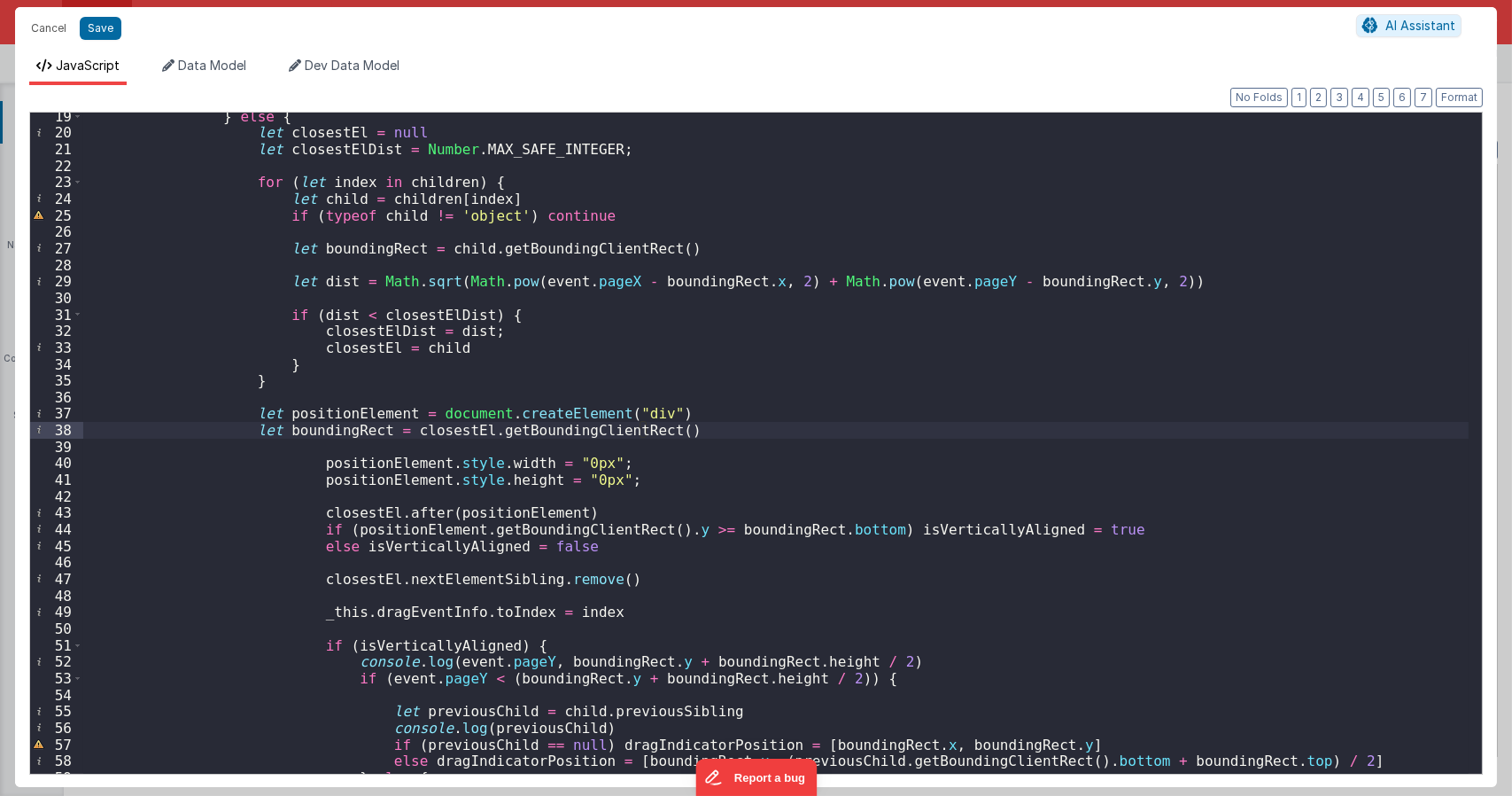
type textarea "Dnd version - my baby, please don't touch"
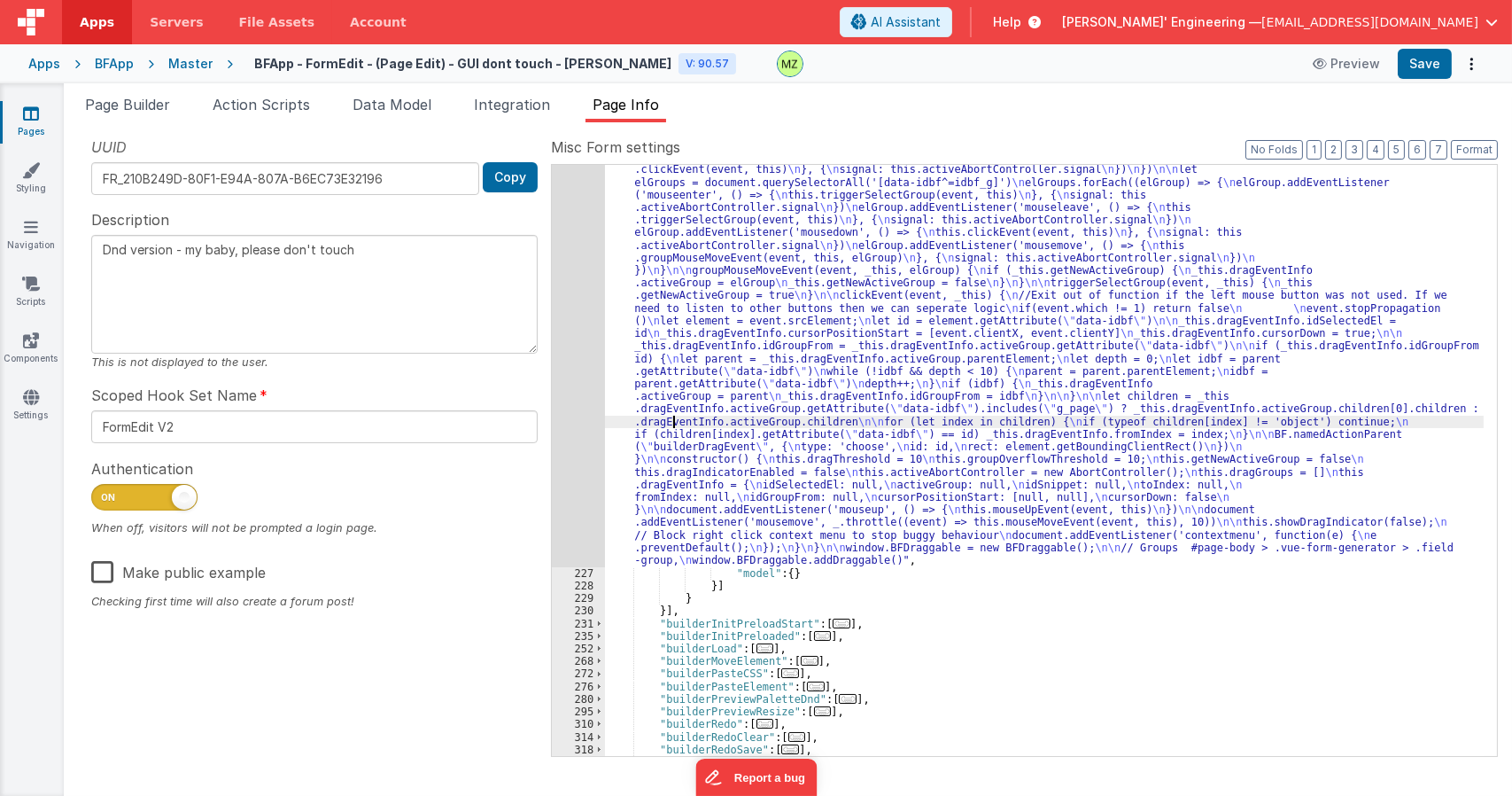
click at [671, 425] on div ""function" : "class BFDraggable { \n mouseMoveEvent(event, _this) { \n if (_thi…" at bounding box center [1044, 194] width 878 height 1952
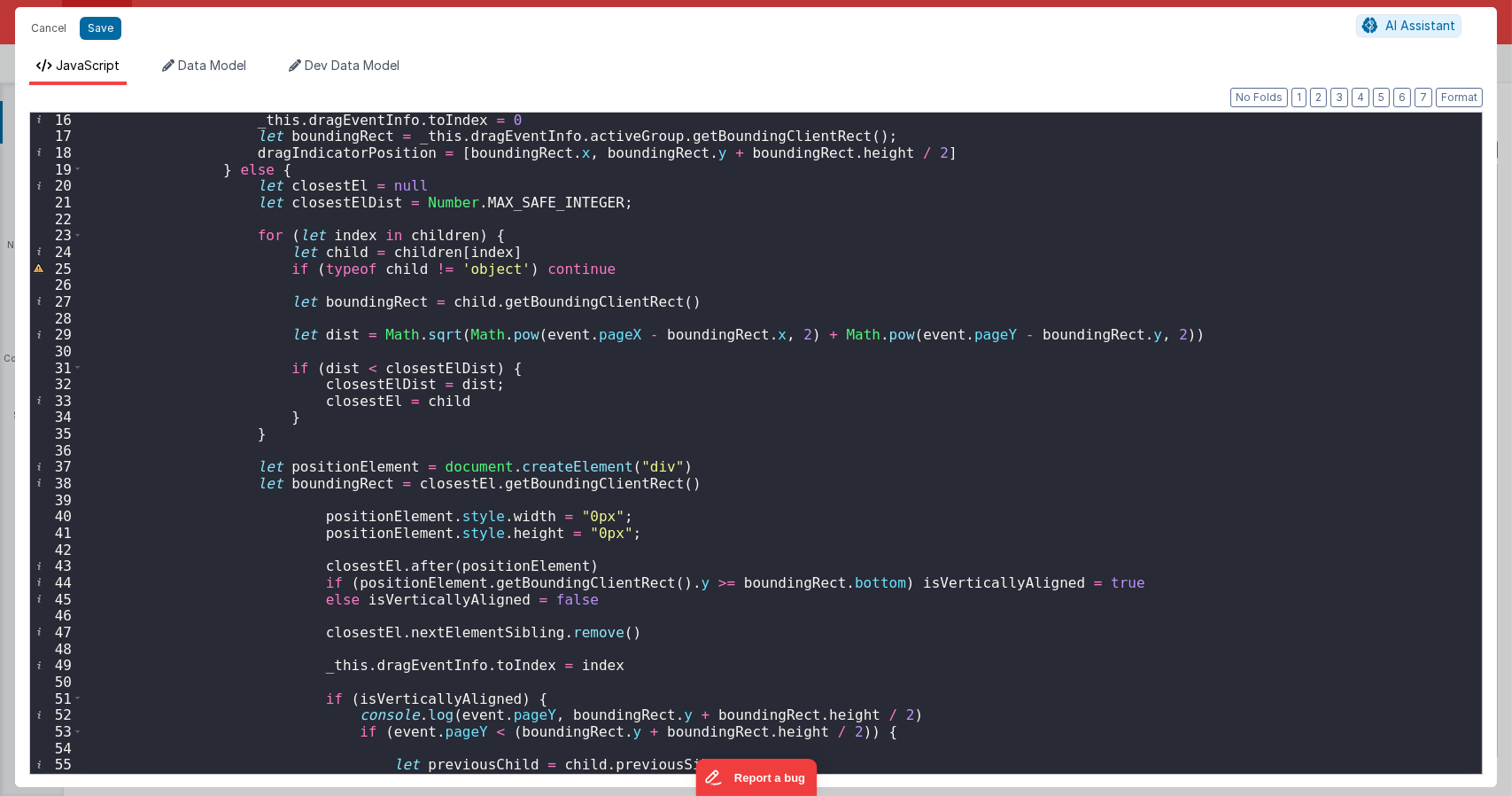
scroll to position [266, 0]
click at [458, 393] on div "_this . dragEventInfo . toIndex = 0 let boundingRect = _this . dragEventInfo . …" at bounding box center [775, 458] width 1385 height 693
click at [614, 197] on div "_this . dragEventInfo . toIndex = 0 let boundingRect = _this . dragEventInfo . …" at bounding box center [775, 458] width 1385 height 693
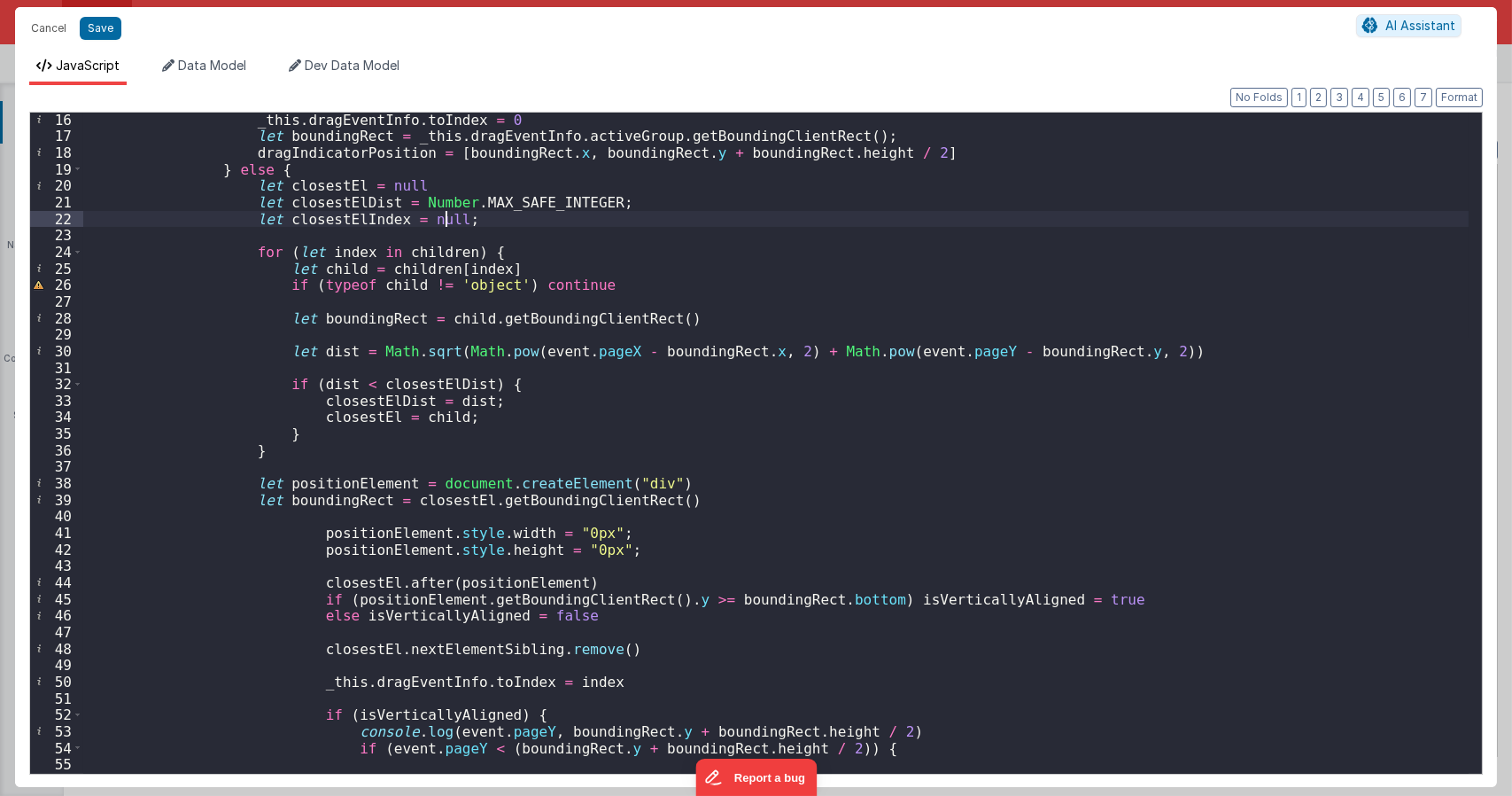
click at [314, 222] on div "_this . dragEventInfo . toIndex = 0 let boundingRect = _this . dragEventInfo . …" at bounding box center [775, 458] width 1385 height 693
click at [466, 424] on div "_this . dragEventInfo . toIndex = 0 let boundingRect = _this . dragEventInfo . …" at bounding box center [775, 458] width 1385 height 693
paste textarea
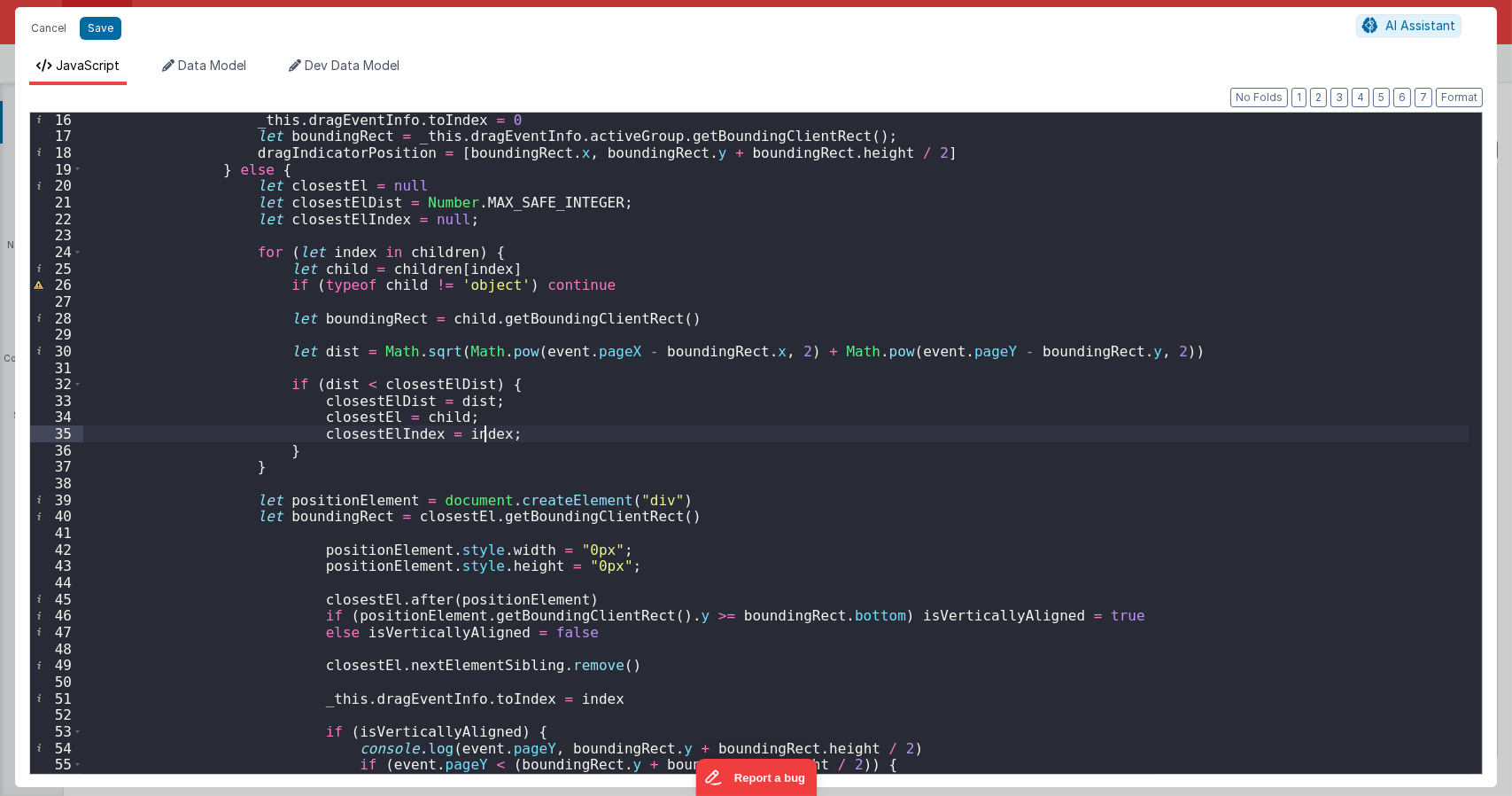
scroll to position [372, 0]
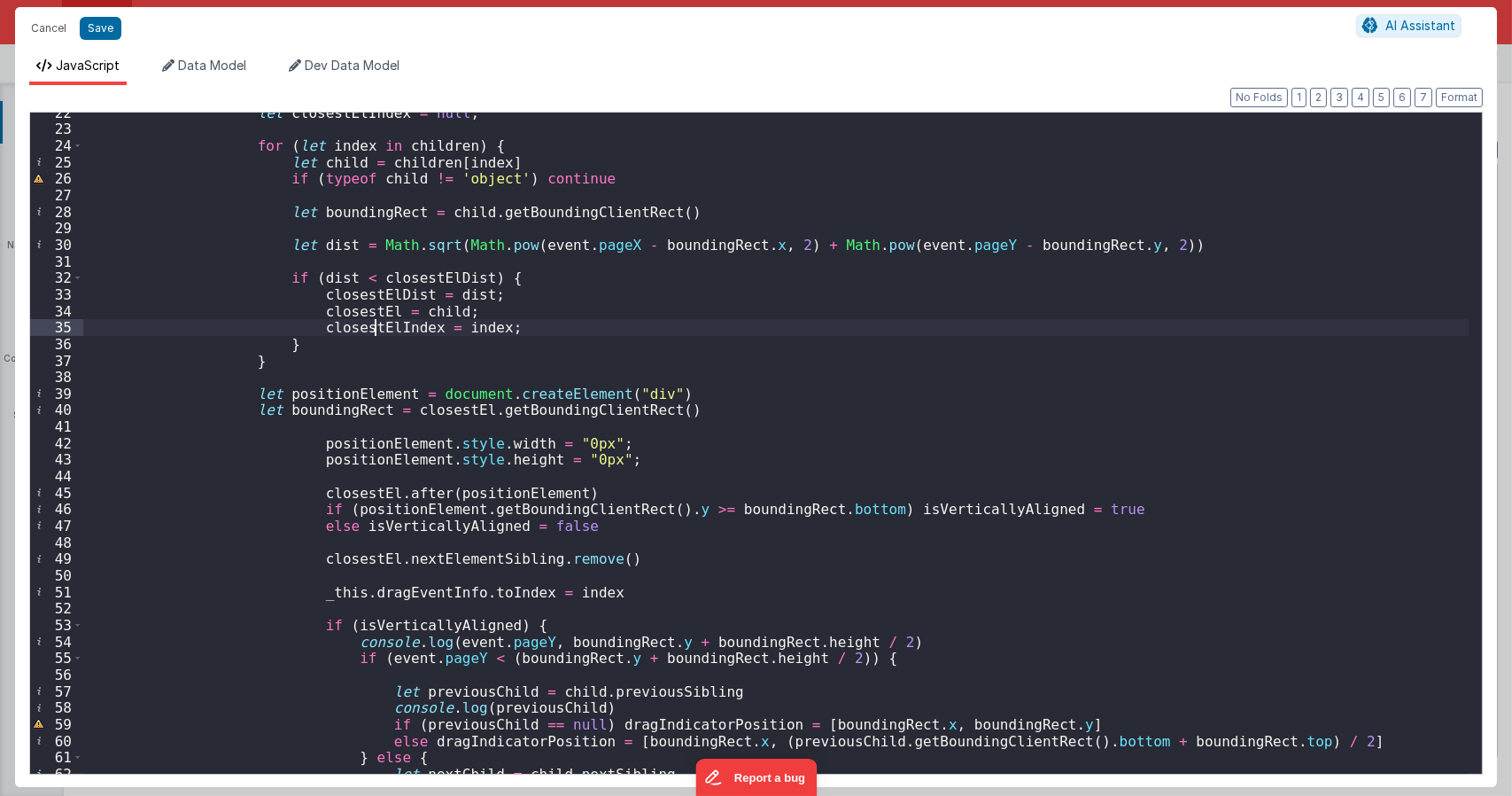
click at [374, 330] on div "let closestElIndex = null ; for ( let index in children ) { let child = childre…" at bounding box center [775, 451] width 1385 height 693
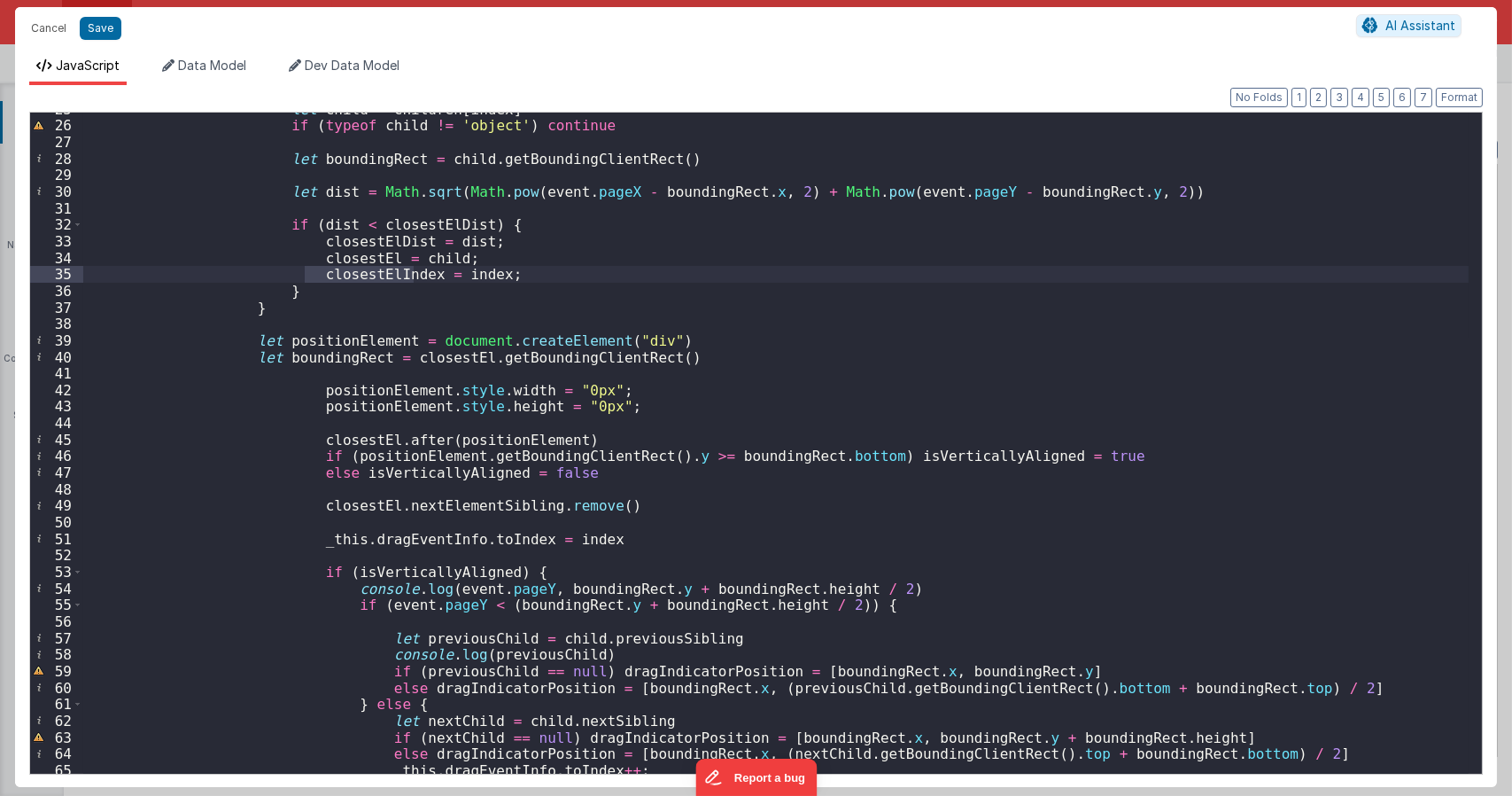
click at [563, 545] on div "let child = children [ index ] if ( typeof child != 'object' ) continue let bou…" at bounding box center [775, 448] width 1385 height 693
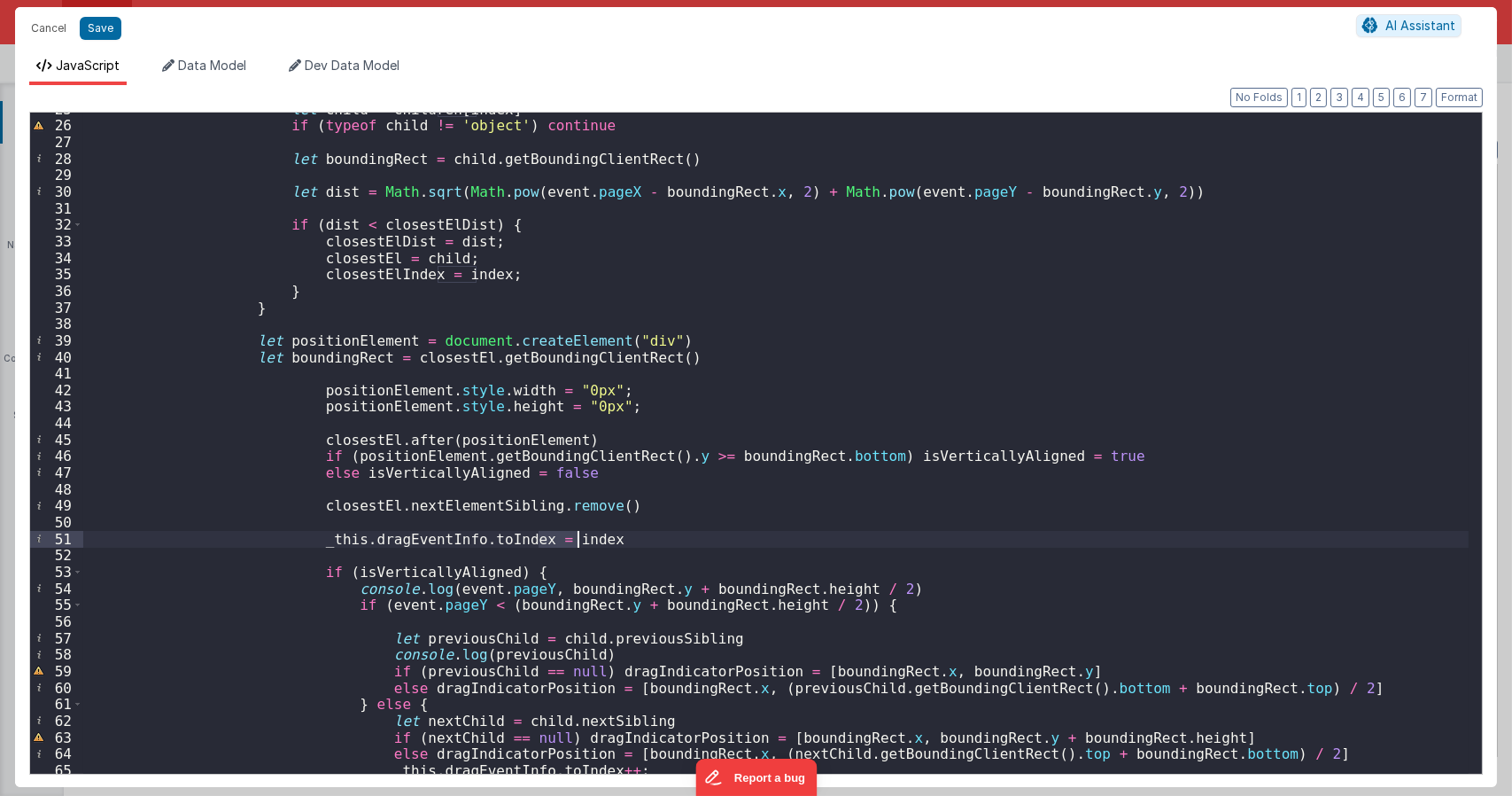
click at [563, 545] on div "let child = children [ index ] if ( typeof child != 'object' ) continue let bou…" at bounding box center [775, 448] width 1385 height 693
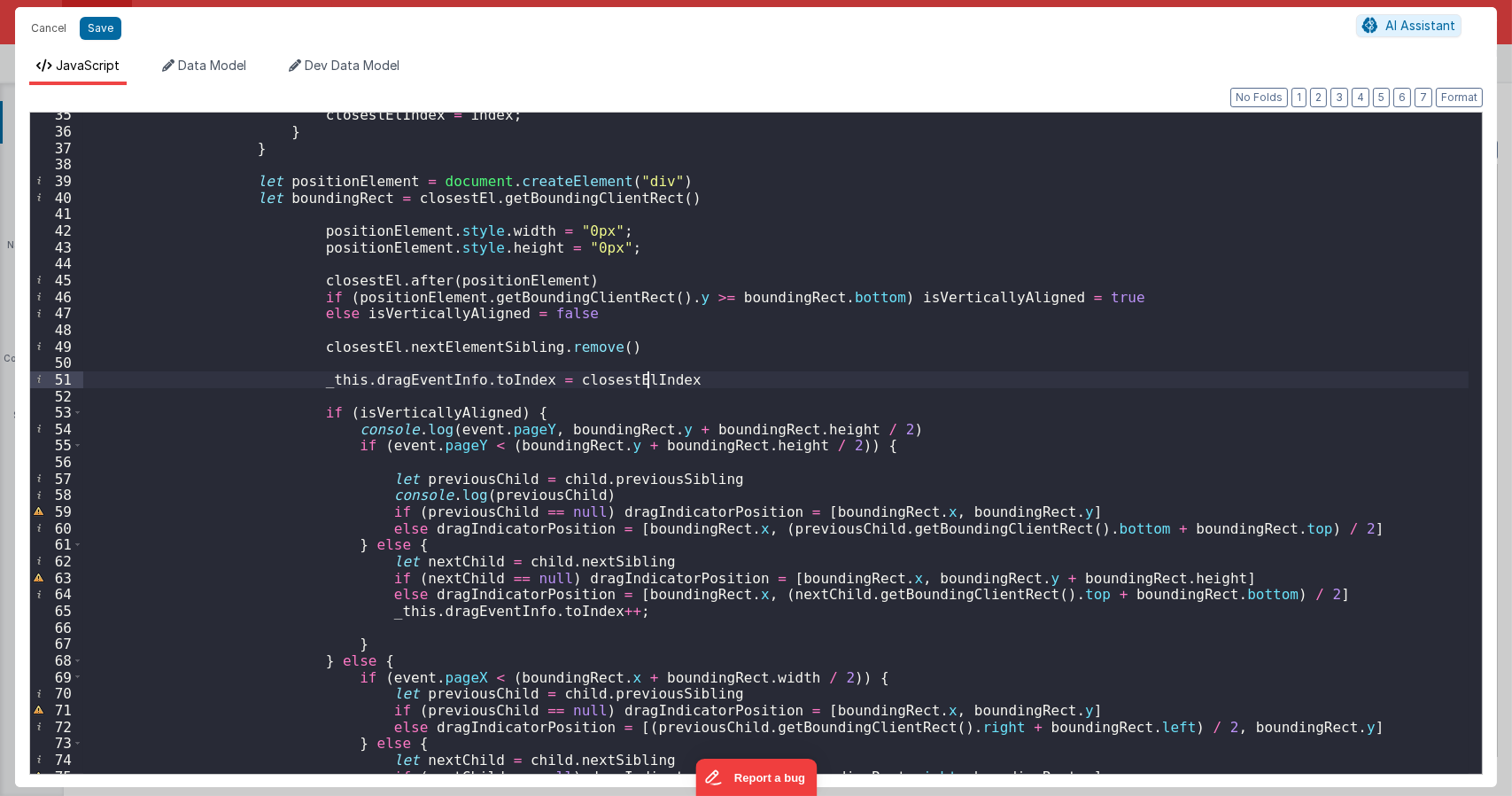
scroll to position [531, 0]
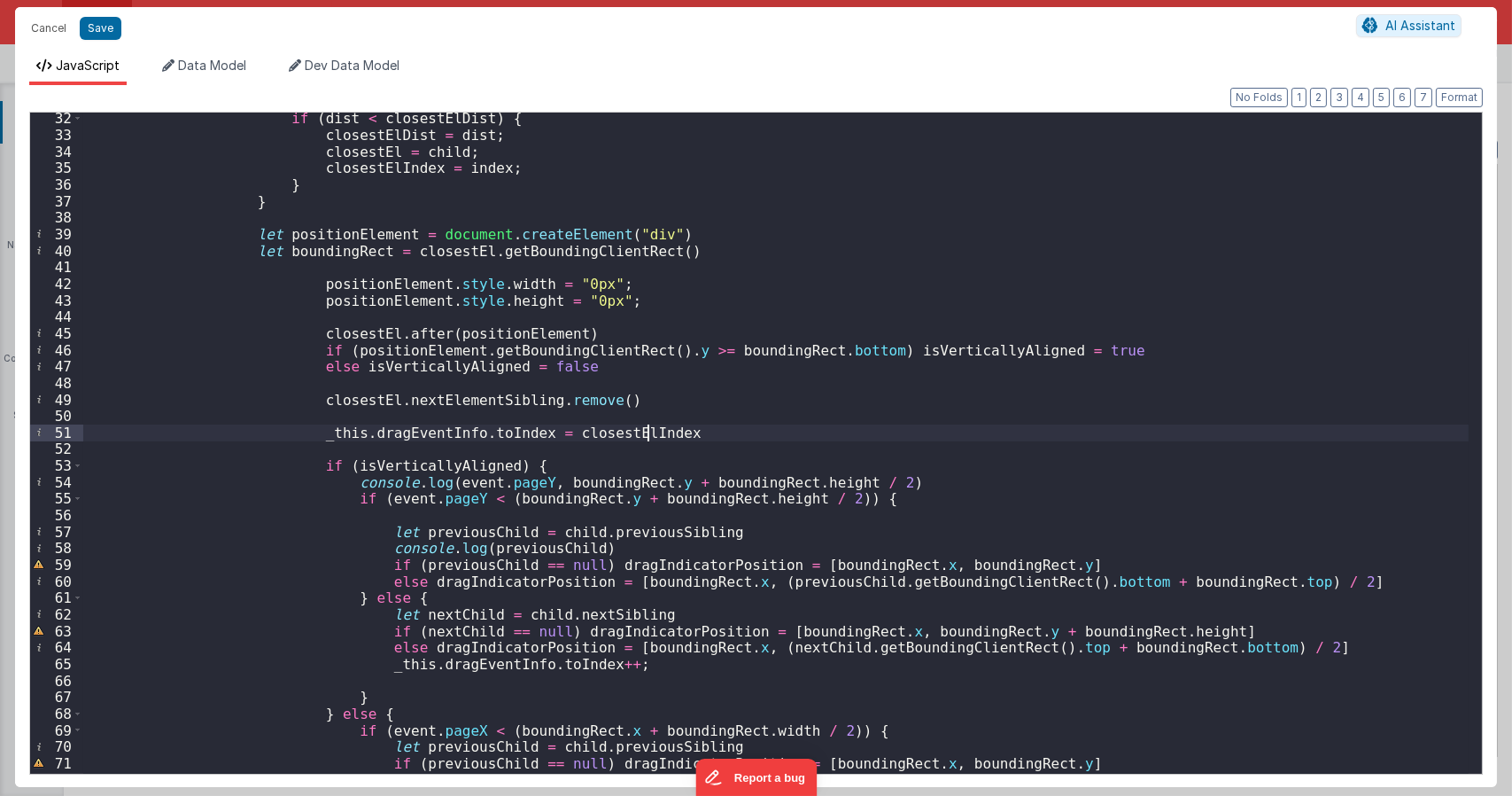
click at [639, 449] on div "if ( dist < closestElDist ) { closestElDist = dist ; closestEl = child ; closes…" at bounding box center [775, 457] width 1385 height 693
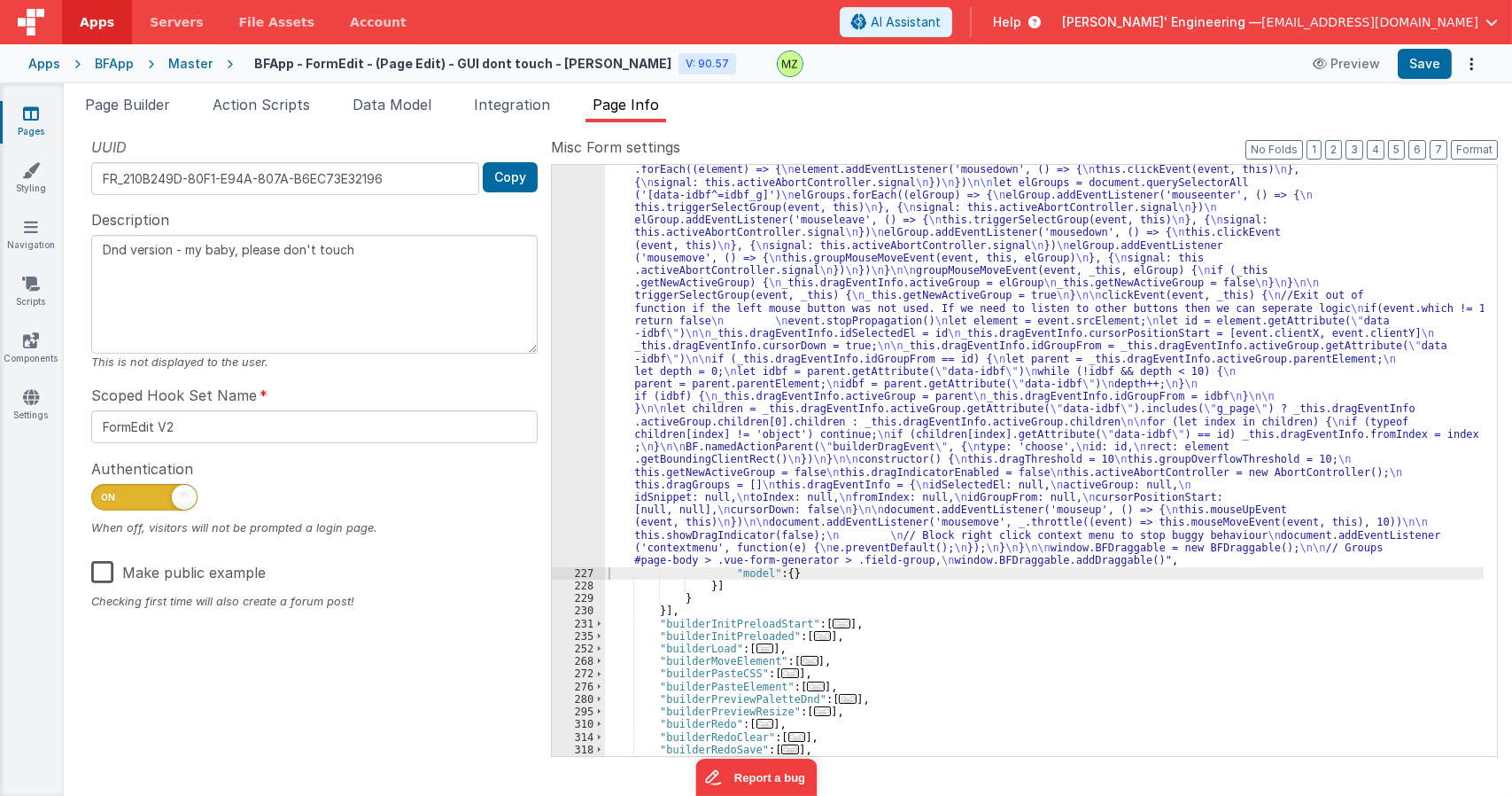
click at [1052, 357] on div ""function" : "class BFDraggable { \n mouseMoveEvent(event, _this) { \n if (_thi…" at bounding box center [1044, 194] width 878 height 1952
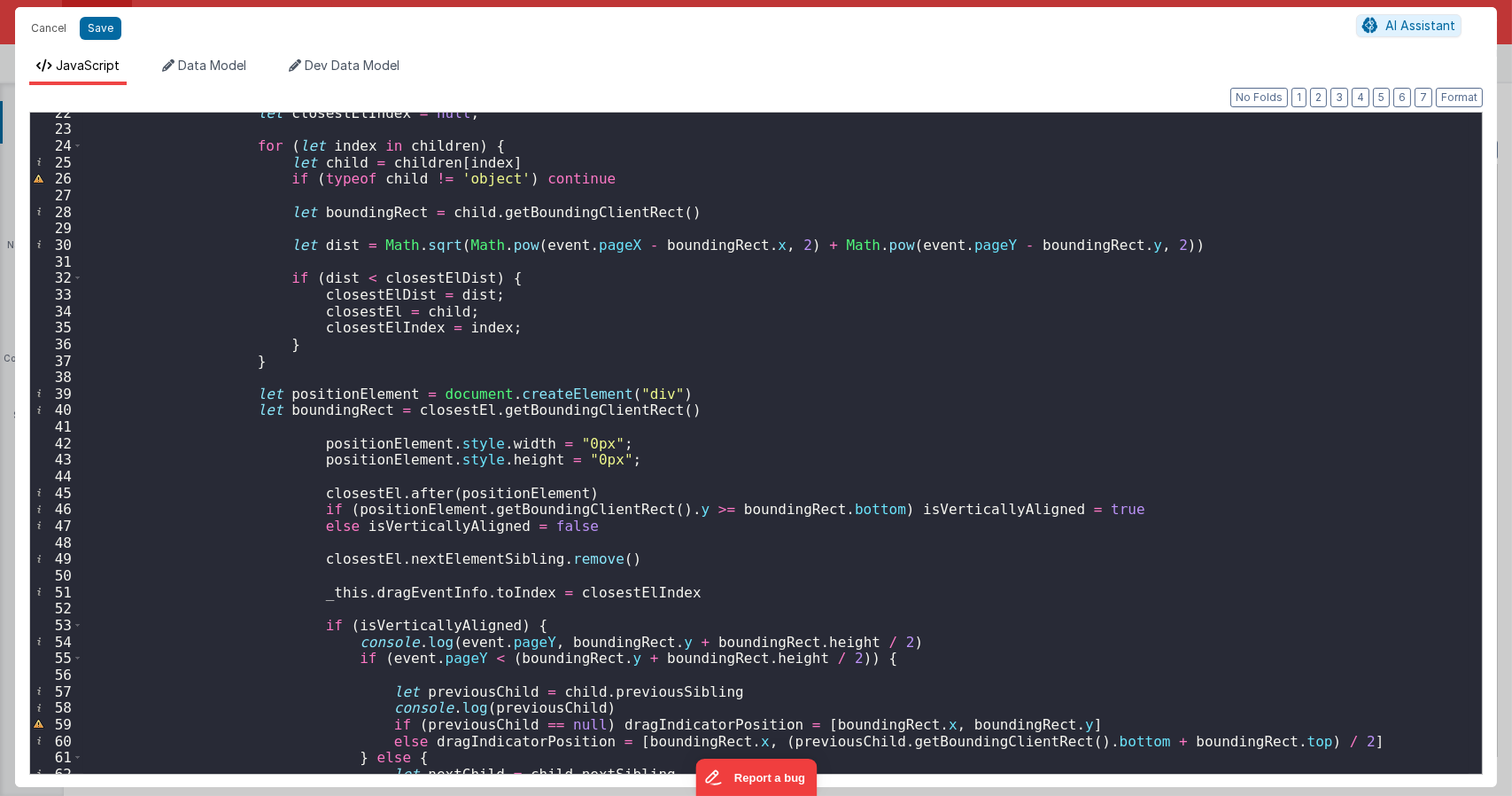
scroll to position [425, 0]
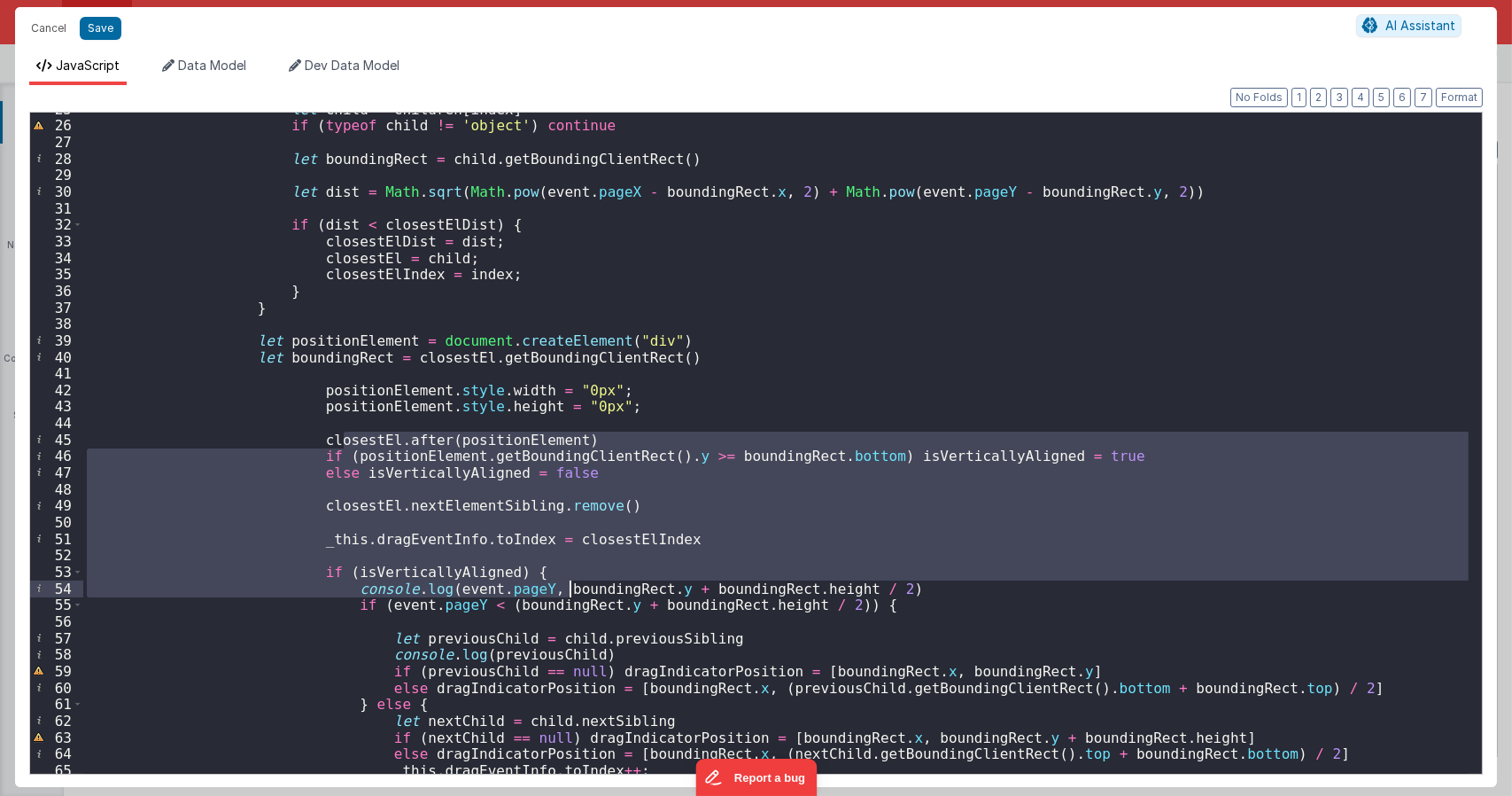
drag, startPoint x: 344, startPoint y: 441, endPoint x: 612, endPoint y: 587, distance: 305.2
click at [572, 587] on div "let child = children [ index ] if ( typeof child != 'object' ) continue let bou…" at bounding box center [775, 448] width 1385 height 693
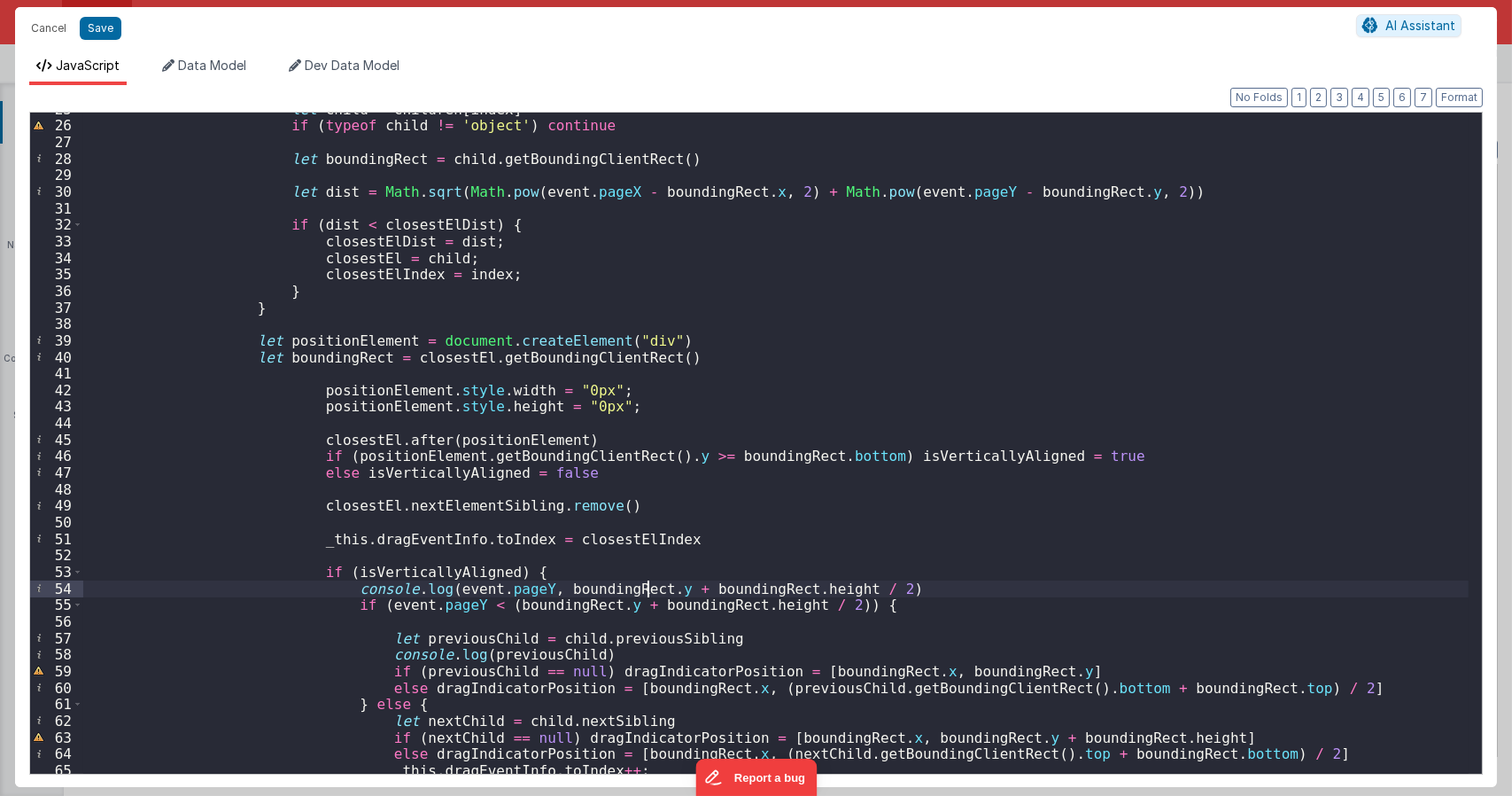
click at [651, 589] on div "let child = children [ index ] if ( typeof child != 'object' ) continue let bou…" at bounding box center [775, 448] width 1385 height 693
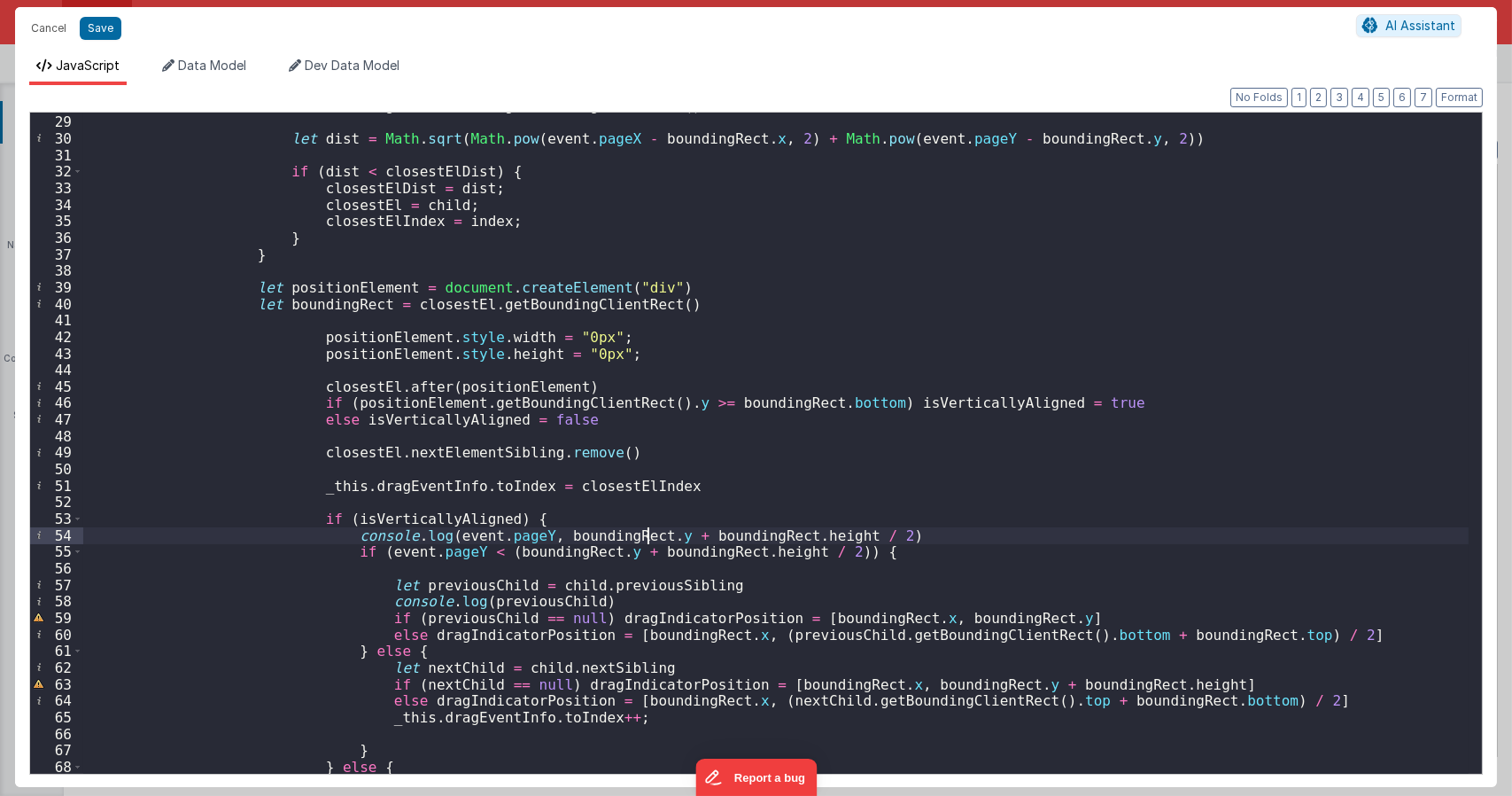
scroll to position [531, 0]
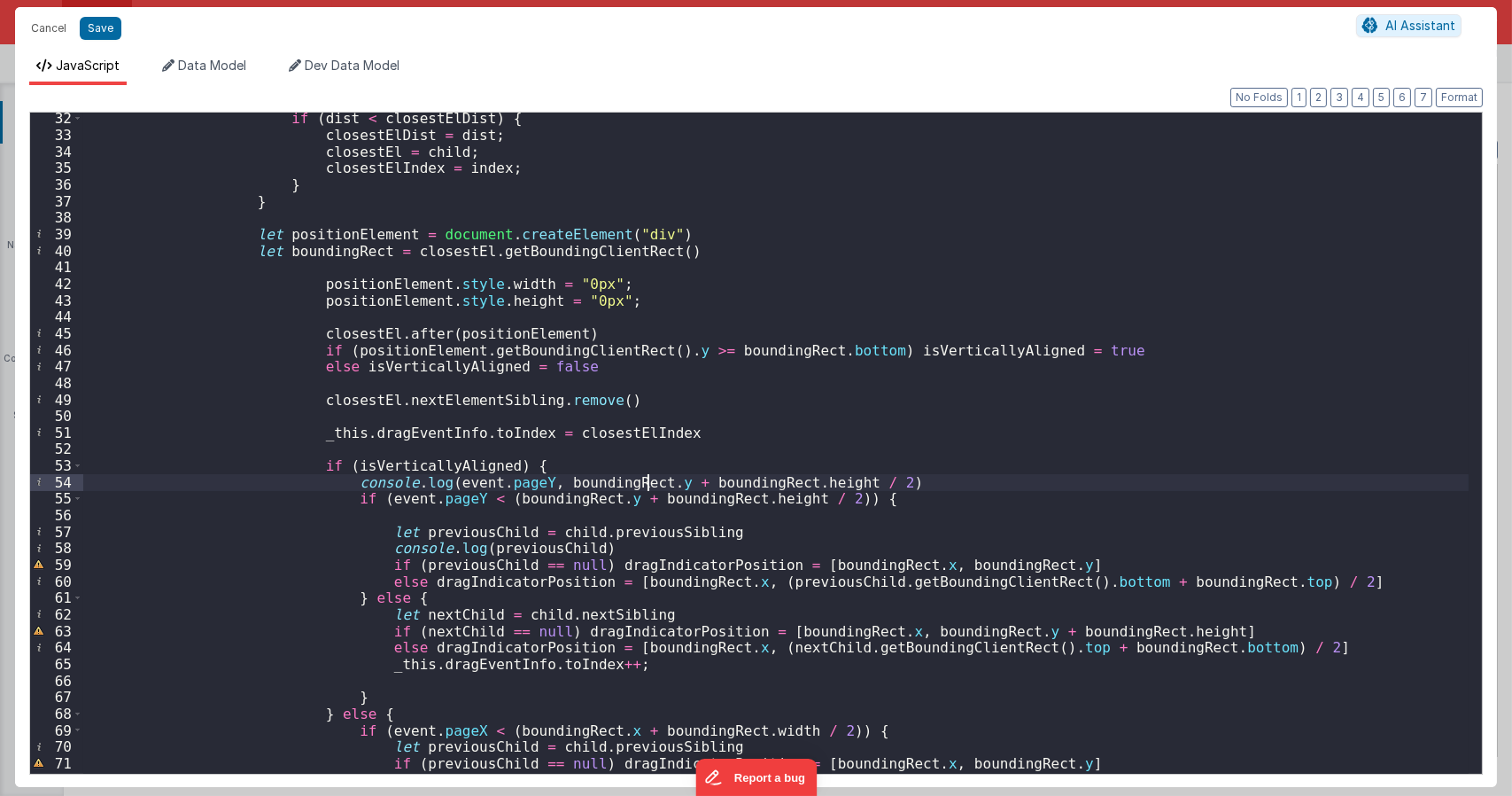
click at [354, 151] on div "if ( dist < closestElDist ) { closestElDist = dist ; closestEl = child ; closes…" at bounding box center [775, 457] width 1385 height 693
click at [543, 529] on div "if ( dist < closestElDist ) { closestElDist = dist ; closestEl = child ; closes…" at bounding box center [775, 457] width 1385 height 693
click at [521, 612] on div "if ( dist < closestElDist ) { closestElDist = dist ; closestEl = child ; closes…" at bounding box center [775, 457] width 1385 height 693
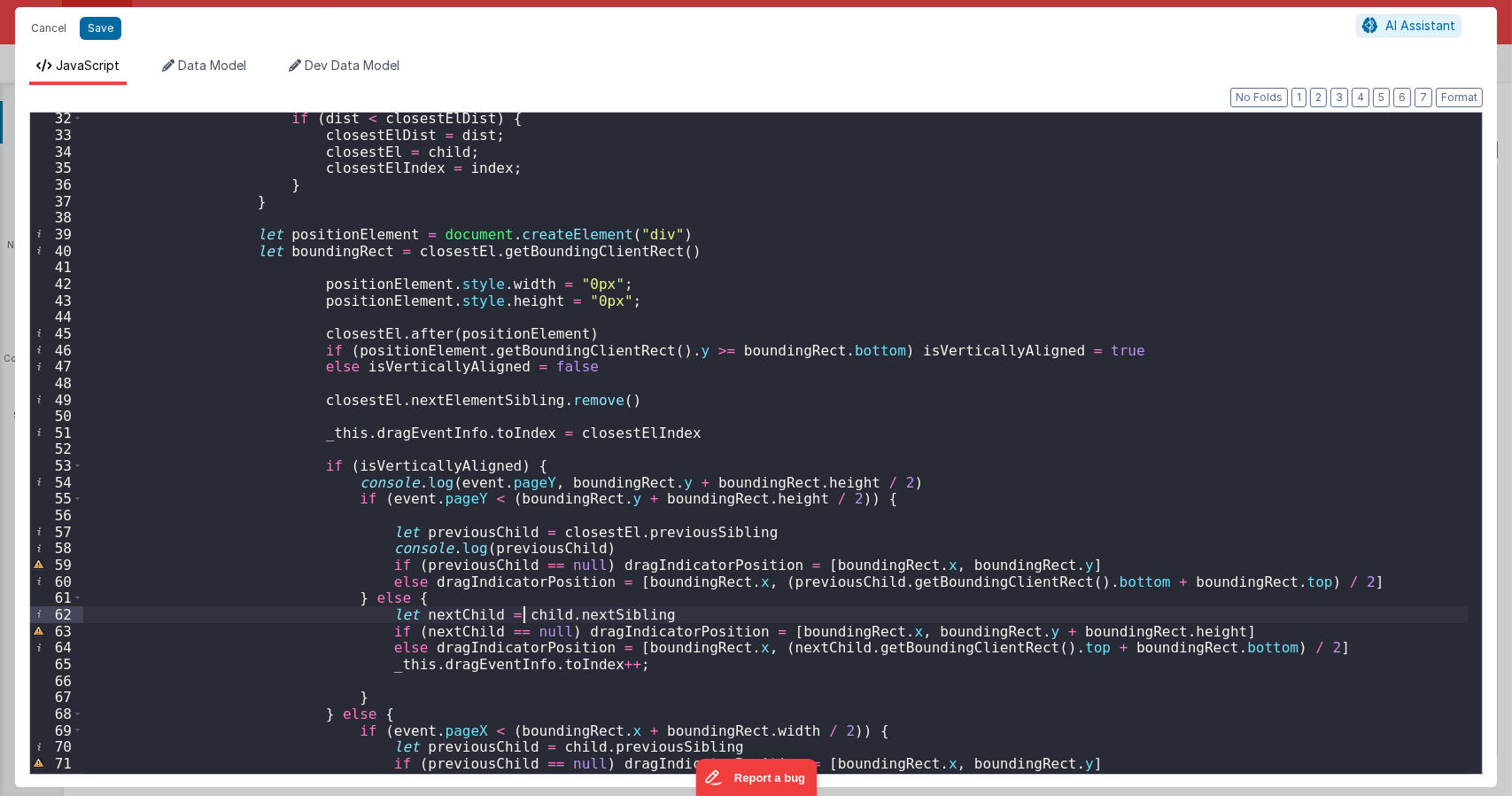
click at [521, 612] on div "if ( dist < closestElDist ) { closestElDist = dist ; closestEl = child ; closes…" at bounding box center [775, 457] width 1385 height 693
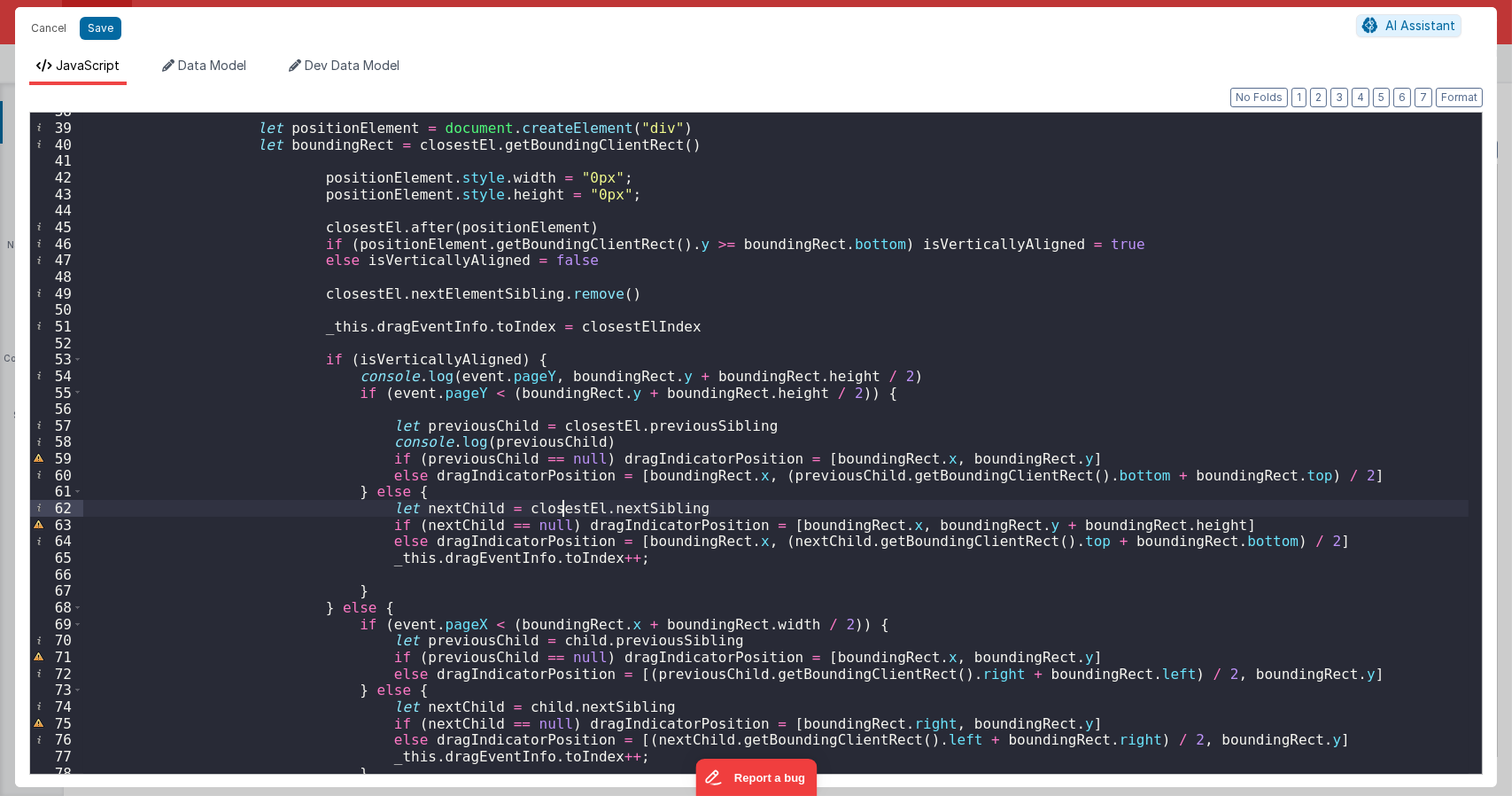
scroll to position [692, 0]
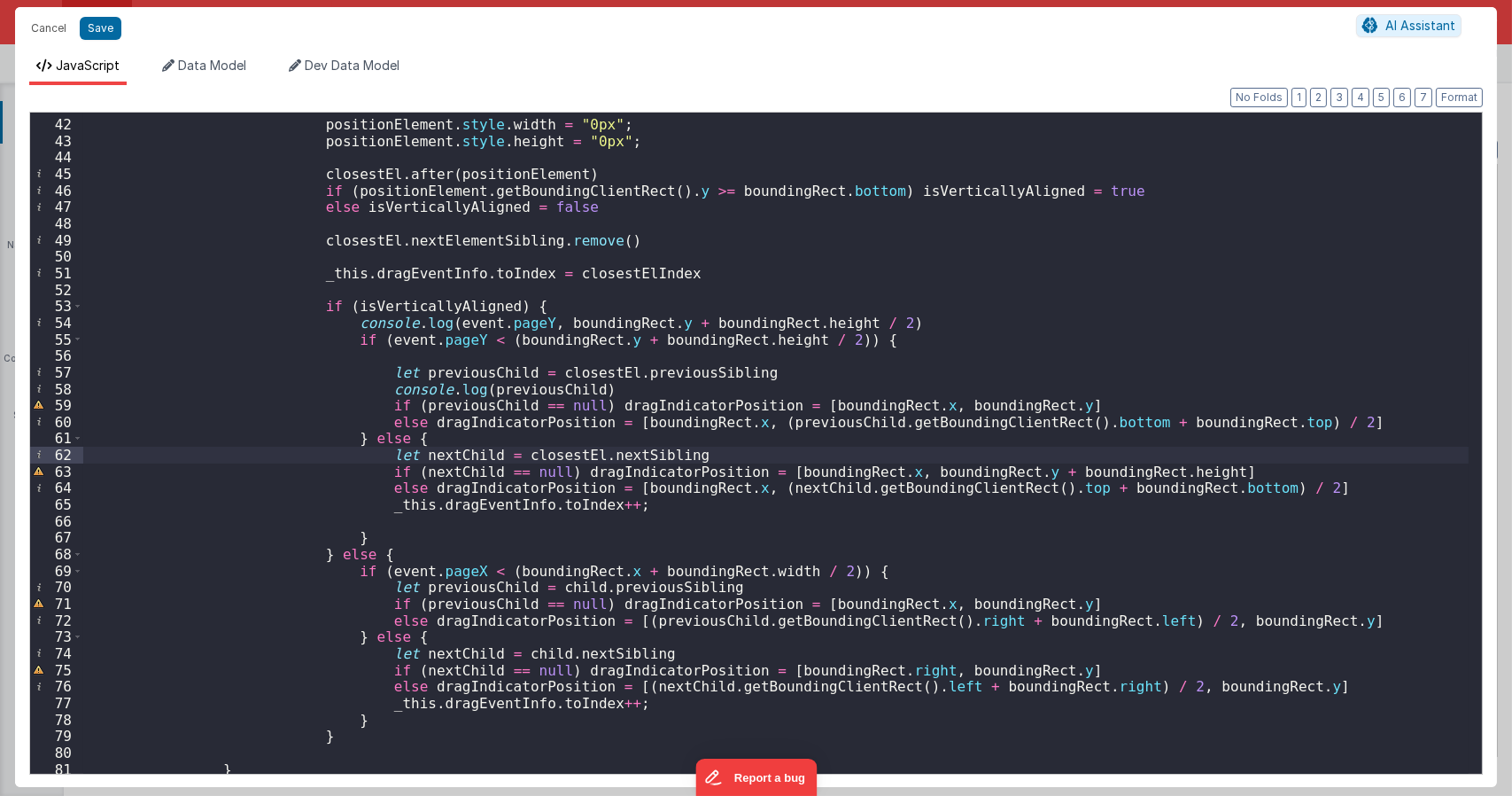
click at [548, 584] on div "positionElement . style . width = "0px" ; positionElement . style . height = "0…" at bounding box center [775, 446] width 1385 height 693
click at [511, 653] on div "positionElement . style . width = "0px" ; positionElement . style . height = "0…" at bounding box center [775, 446] width 1385 height 693
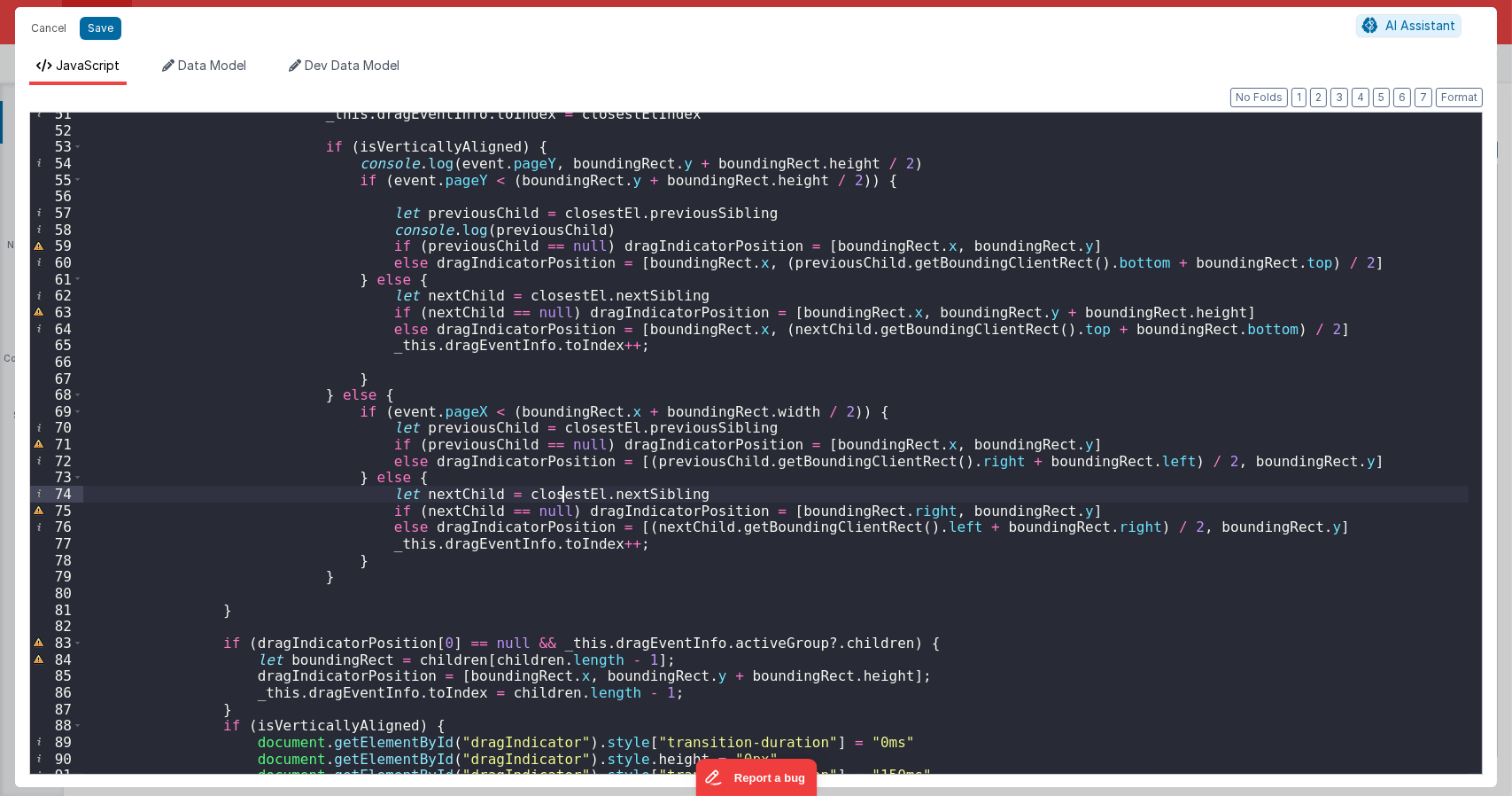
scroll to position [904, 0]
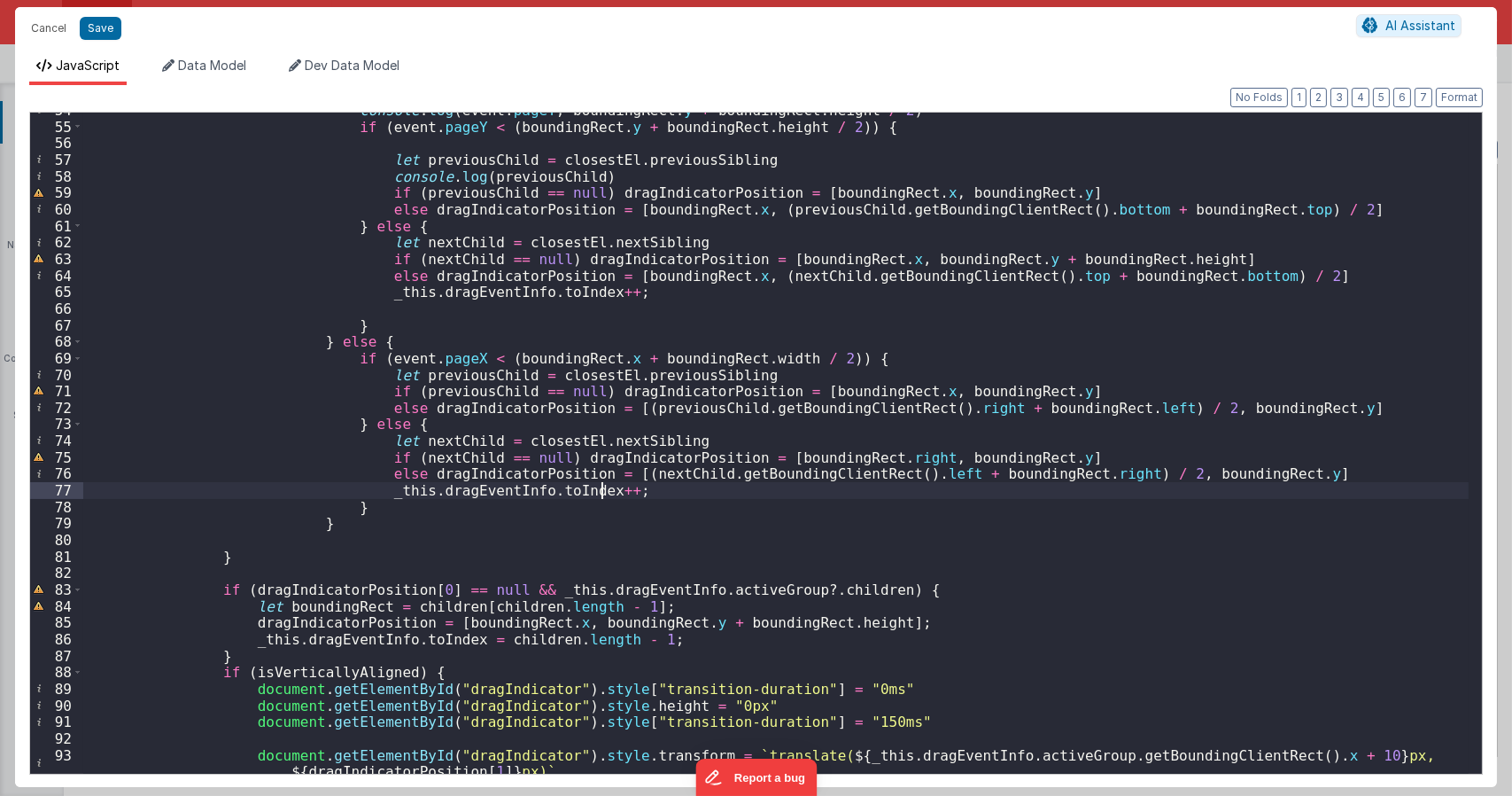
click at [685, 493] on div "console . log ( event . pageY , boundingRect . y + boundingRect . height / 2 ) …" at bounding box center [775, 457] width 1385 height 710
type textarea "Dnd version - my baby, please don't touch"
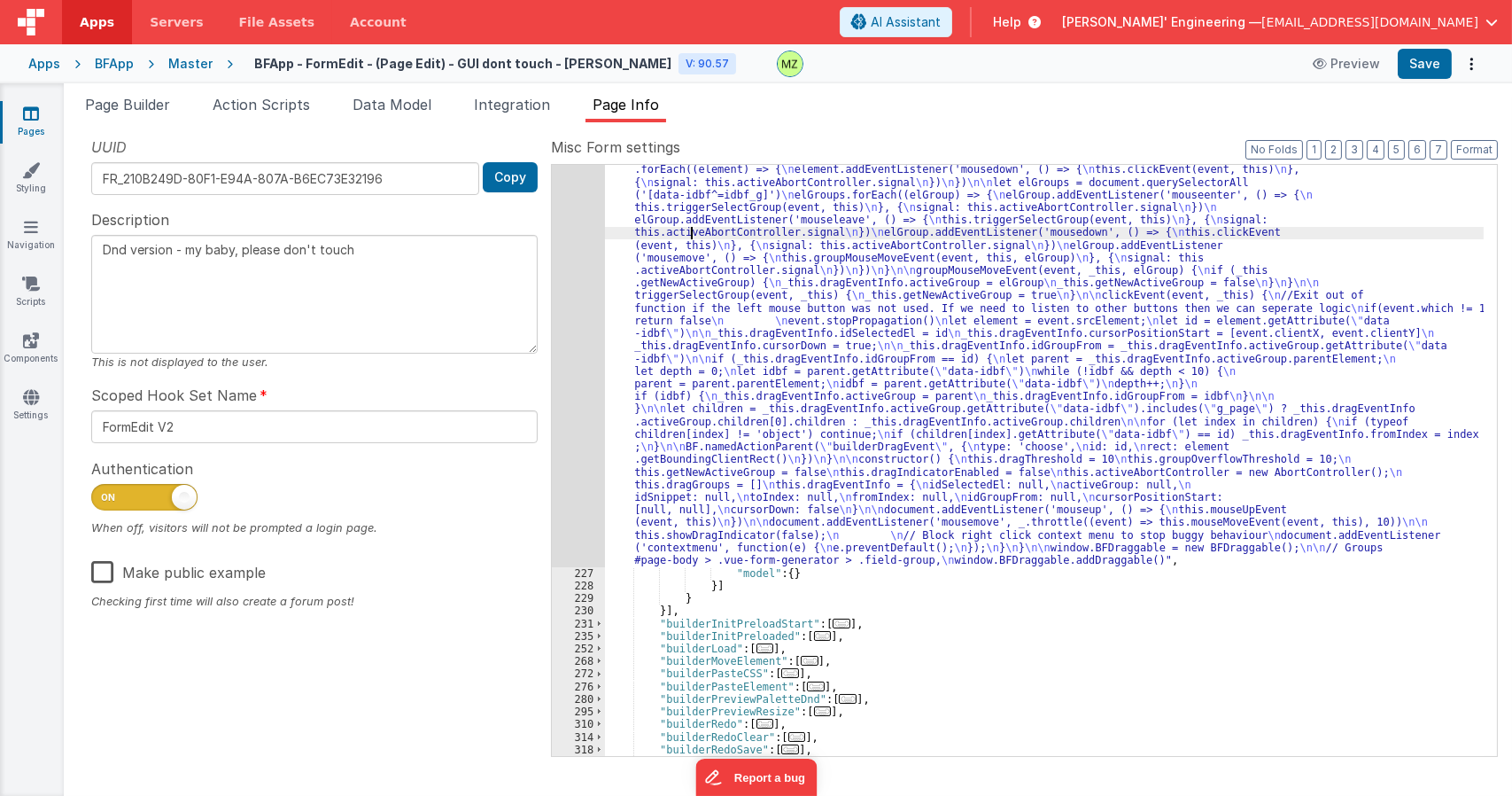
click at [691, 235] on div ""function" : "class BFDraggable { \n mouseMoveEvent(event, _this) { \n if (_thi…" at bounding box center [1044, 194] width 878 height 1952
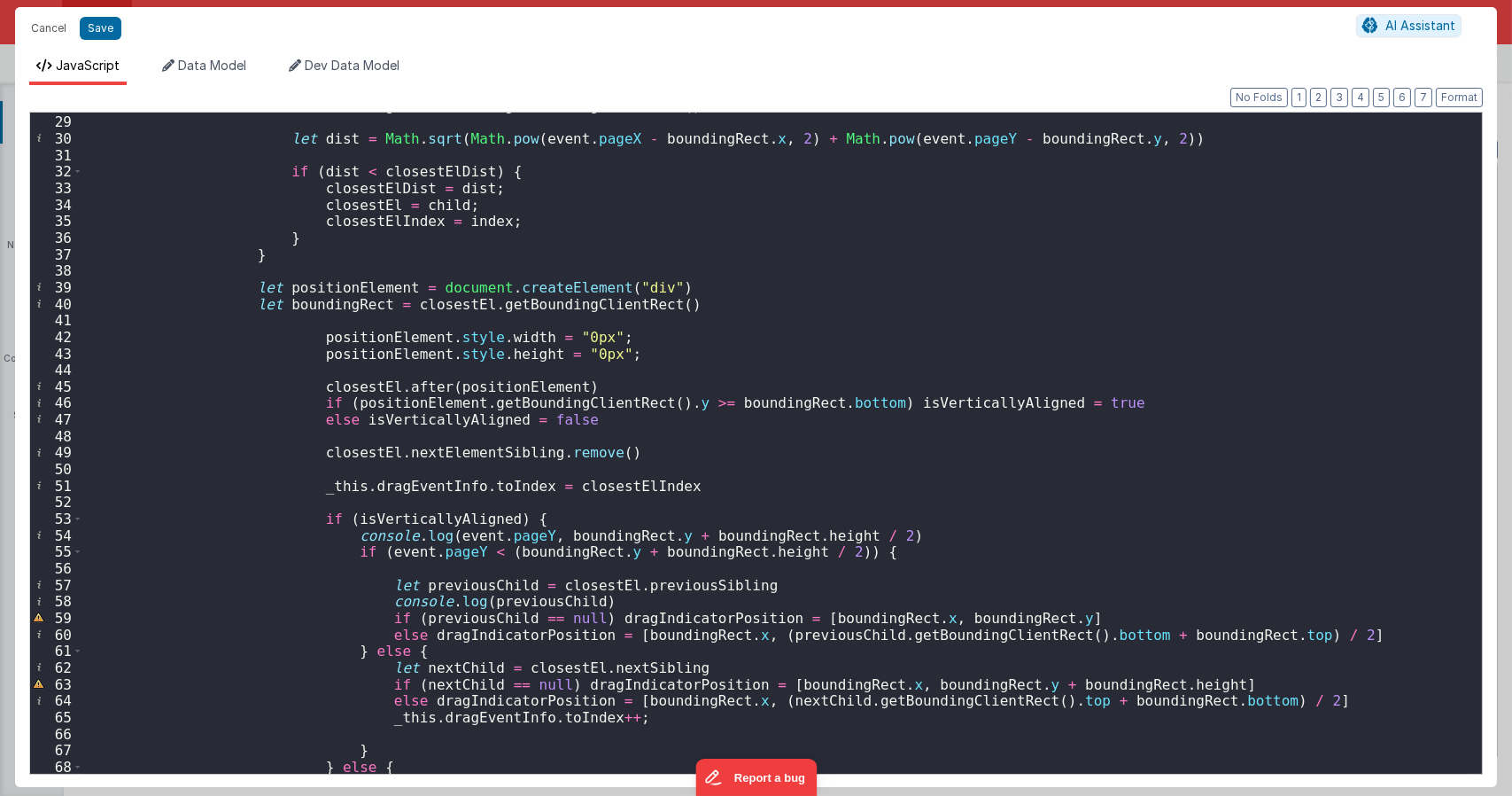
scroll to position [425, 0]
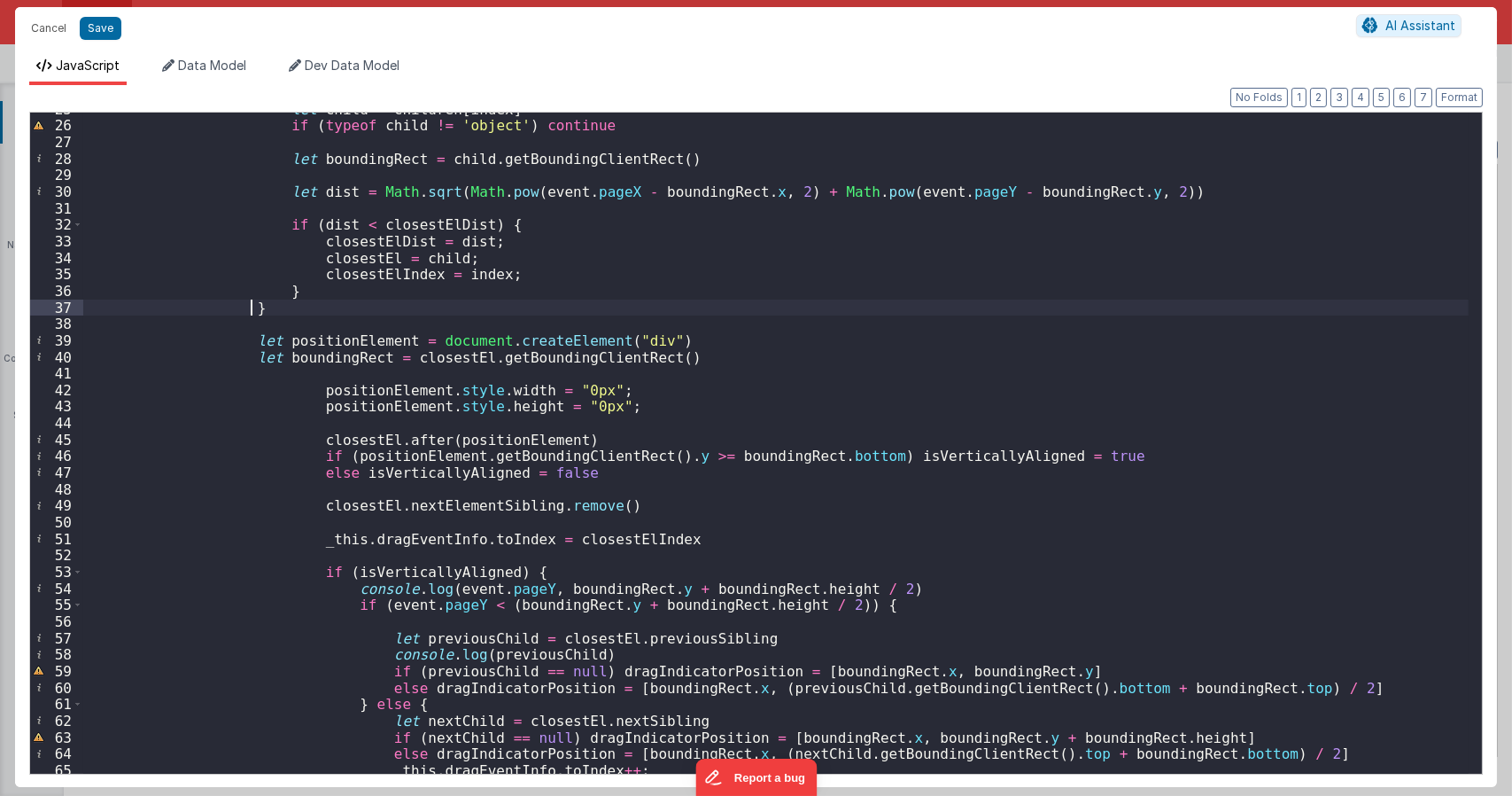
click at [379, 311] on div "let child = children [ index ] if ( typeof child != 'object' ) continue let bou…" at bounding box center [775, 448] width 1385 height 693
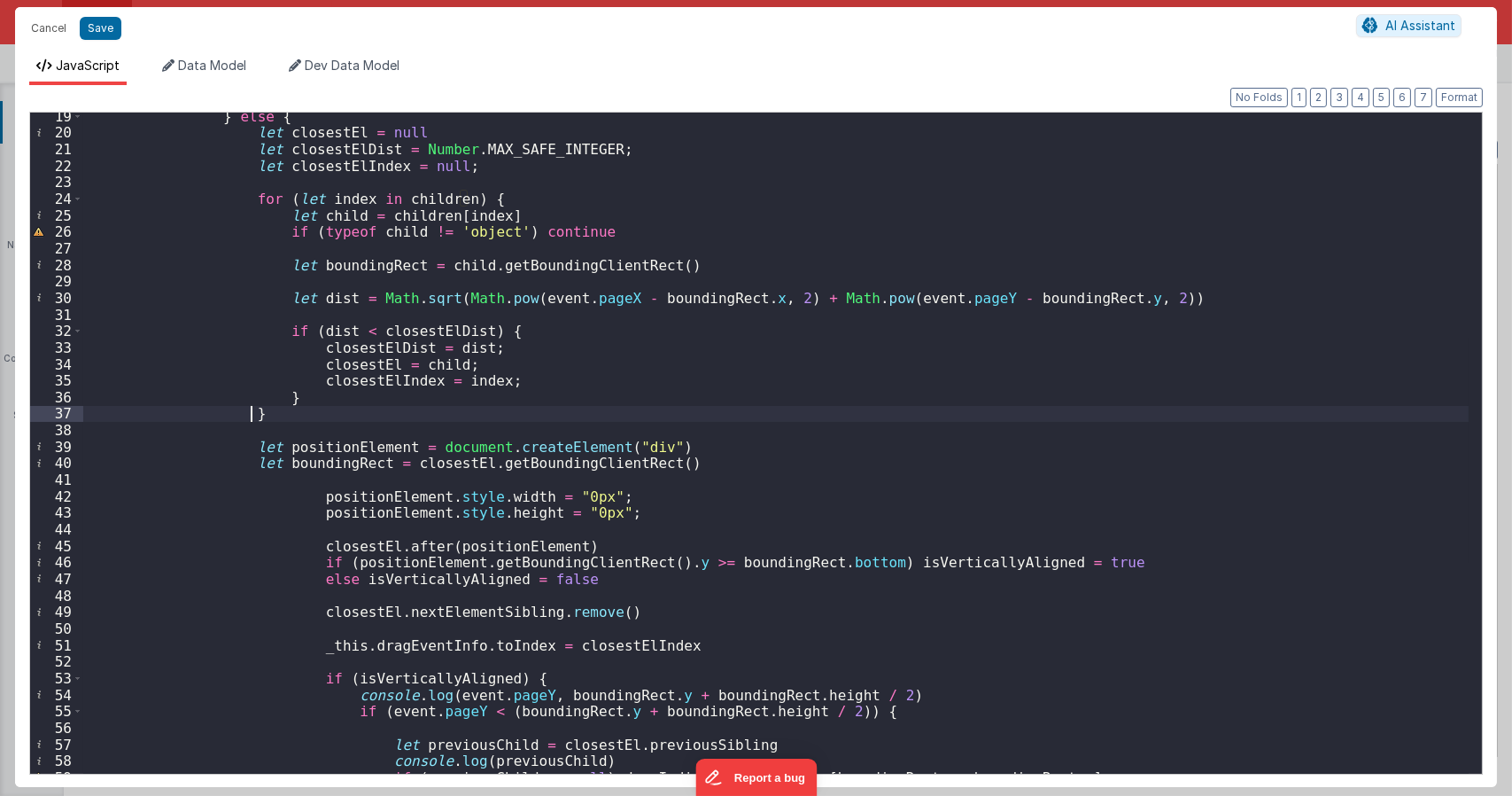
scroll to position [319, 0]
click at [521, 194] on div "} else { let closestEl = null let closestElDist = Number . MAX_SAFE_INTEGER ; l…" at bounding box center [775, 455] width 1385 height 693
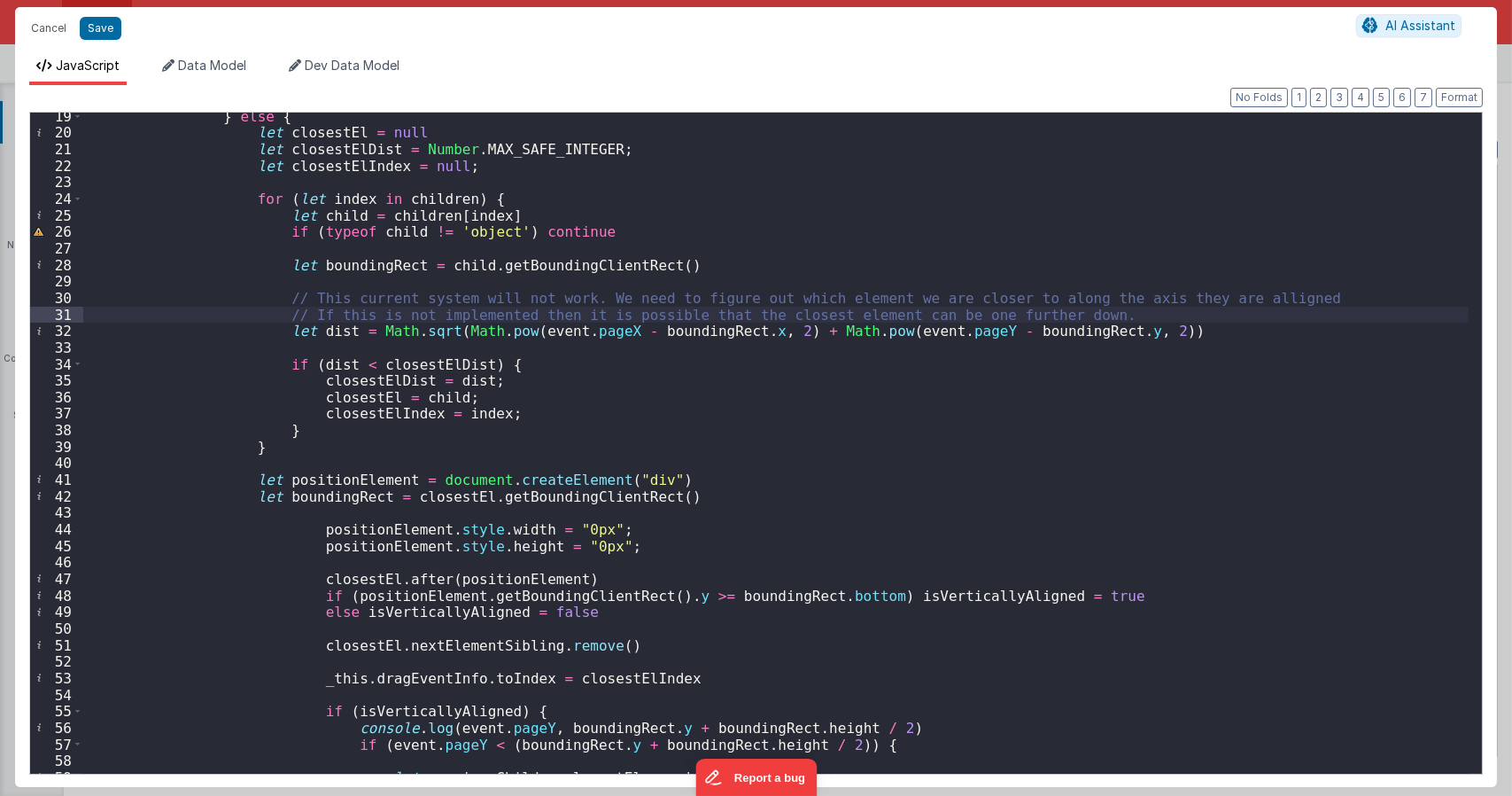
type textarea "Dnd version - my baby, please don't touch"
